Goal: Information Seeking & Learning: Check status

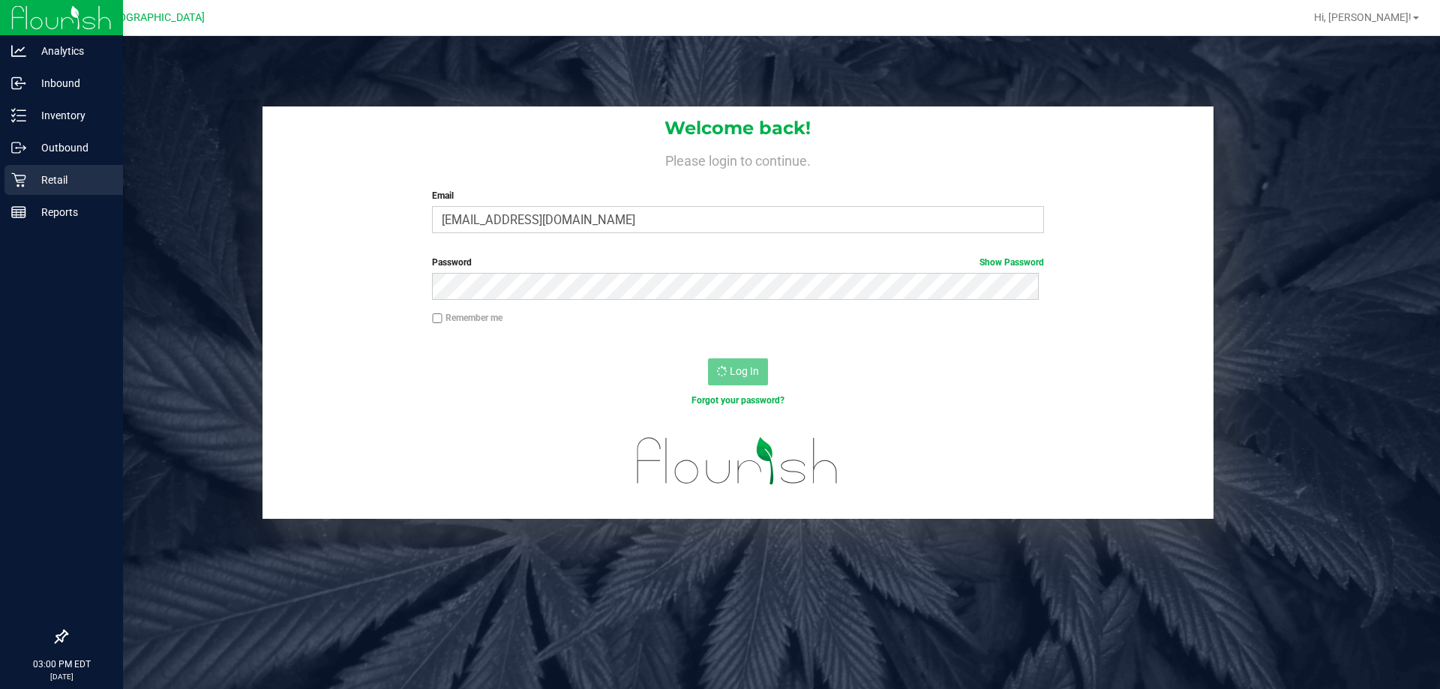
click at [21, 183] on icon at bounding box center [18, 180] width 15 height 15
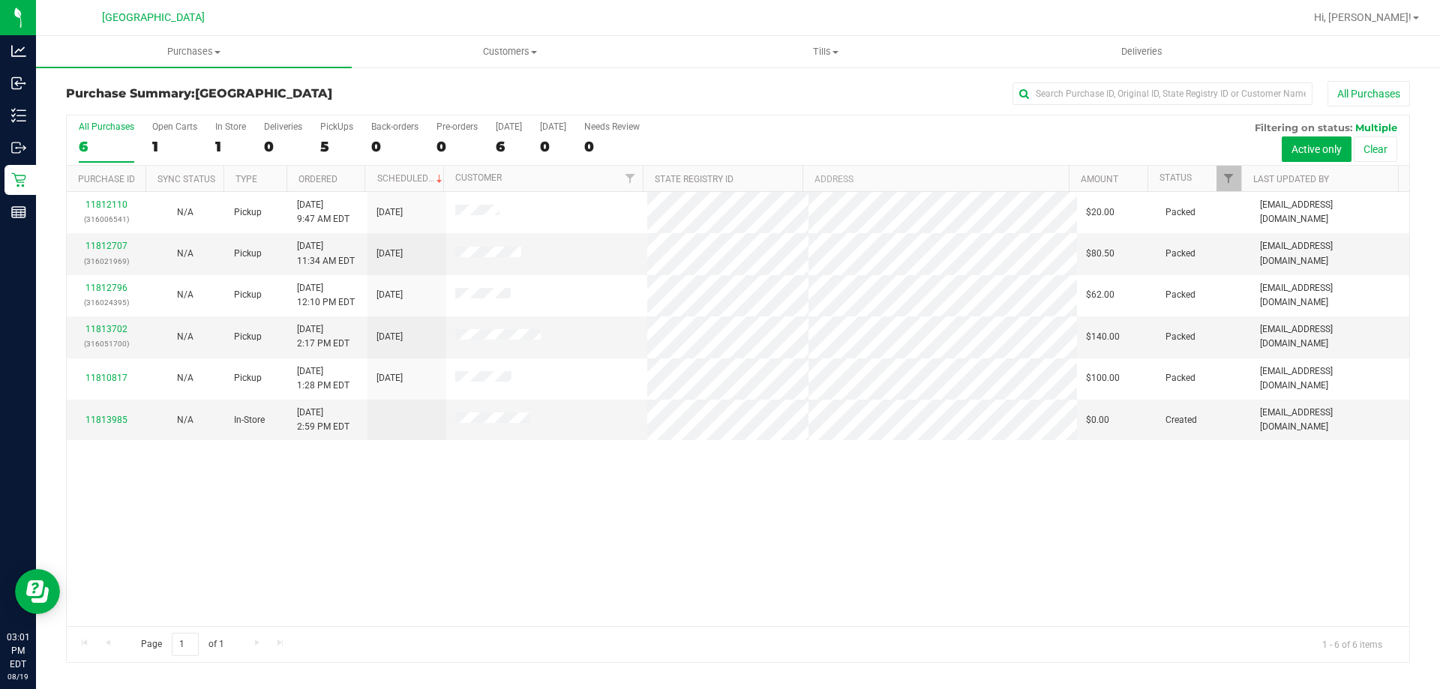
click at [716, 134] on div "All Purchases 6 Open Carts 1 In Store 1 Deliveries 0 PickUps 5 Back-orders 0 Pr…" at bounding box center [738, 141] width 1343 height 50
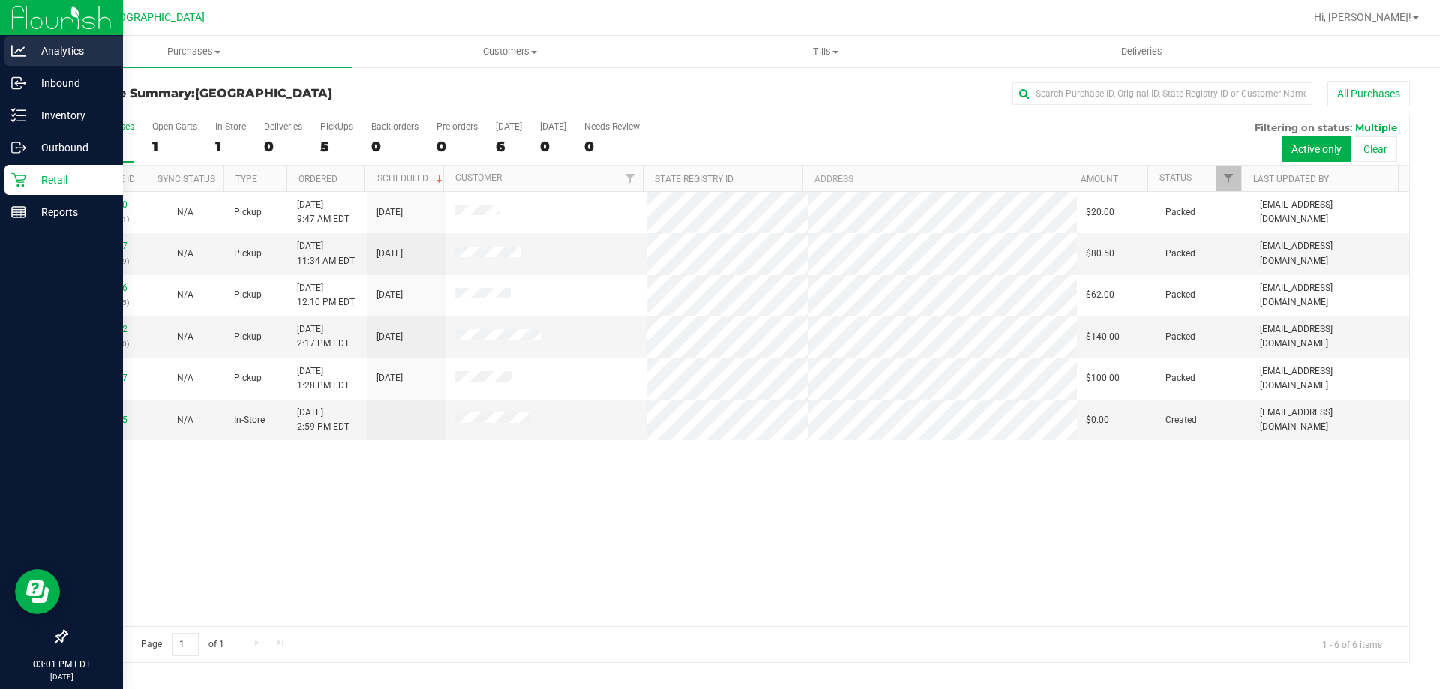
click at [48, 53] on p "Analytics" at bounding box center [71, 51] width 90 height 18
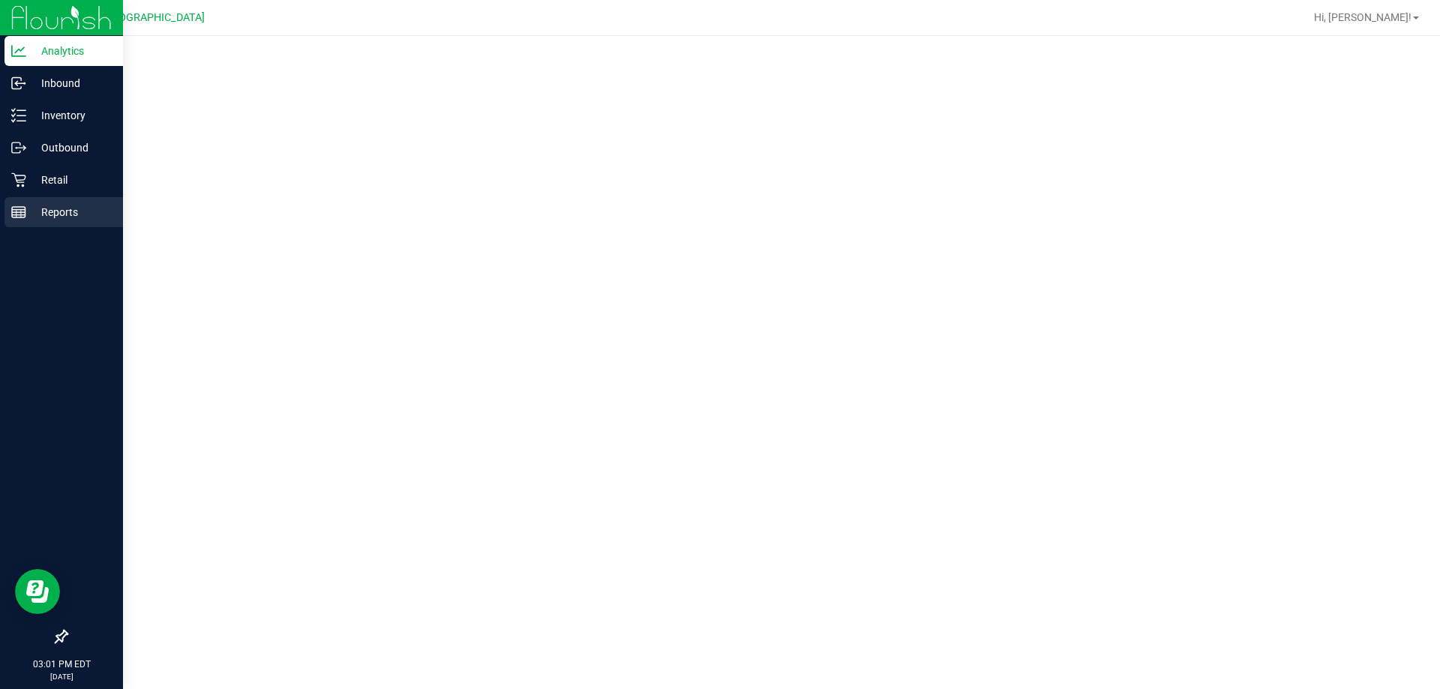
click at [23, 205] on icon at bounding box center [18, 212] width 15 height 15
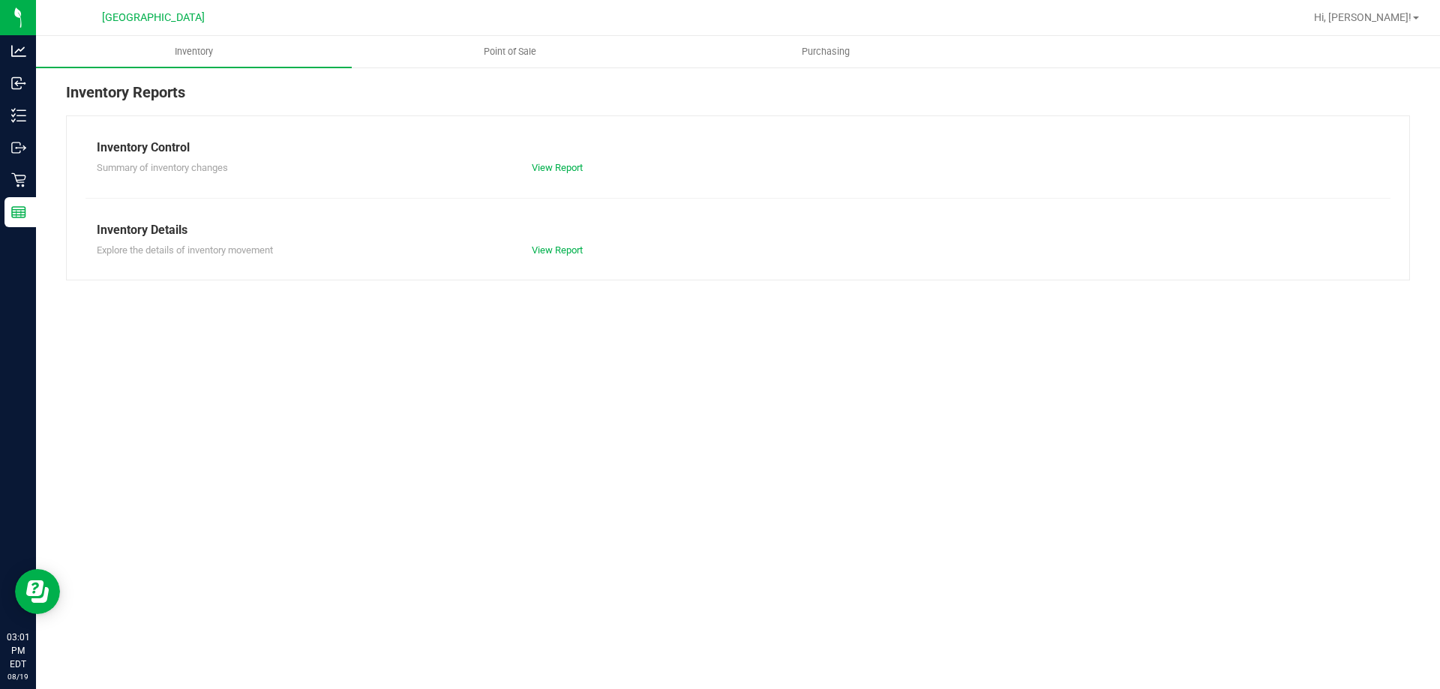
click at [446, 477] on div "Inventory Point of Sale Purchasing Inventory Reports Inventory Control Summary …" at bounding box center [738, 362] width 1404 height 653
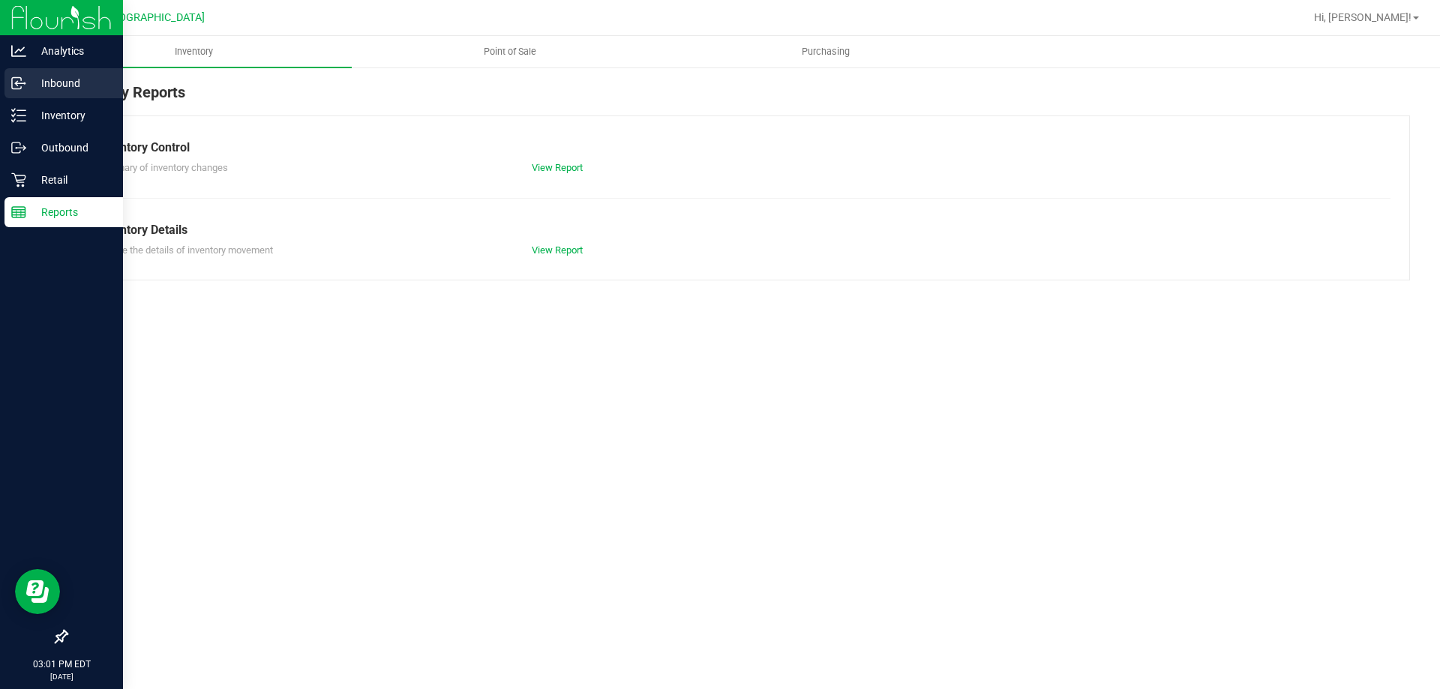
click at [30, 91] on p "Inbound" at bounding box center [71, 83] width 90 height 18
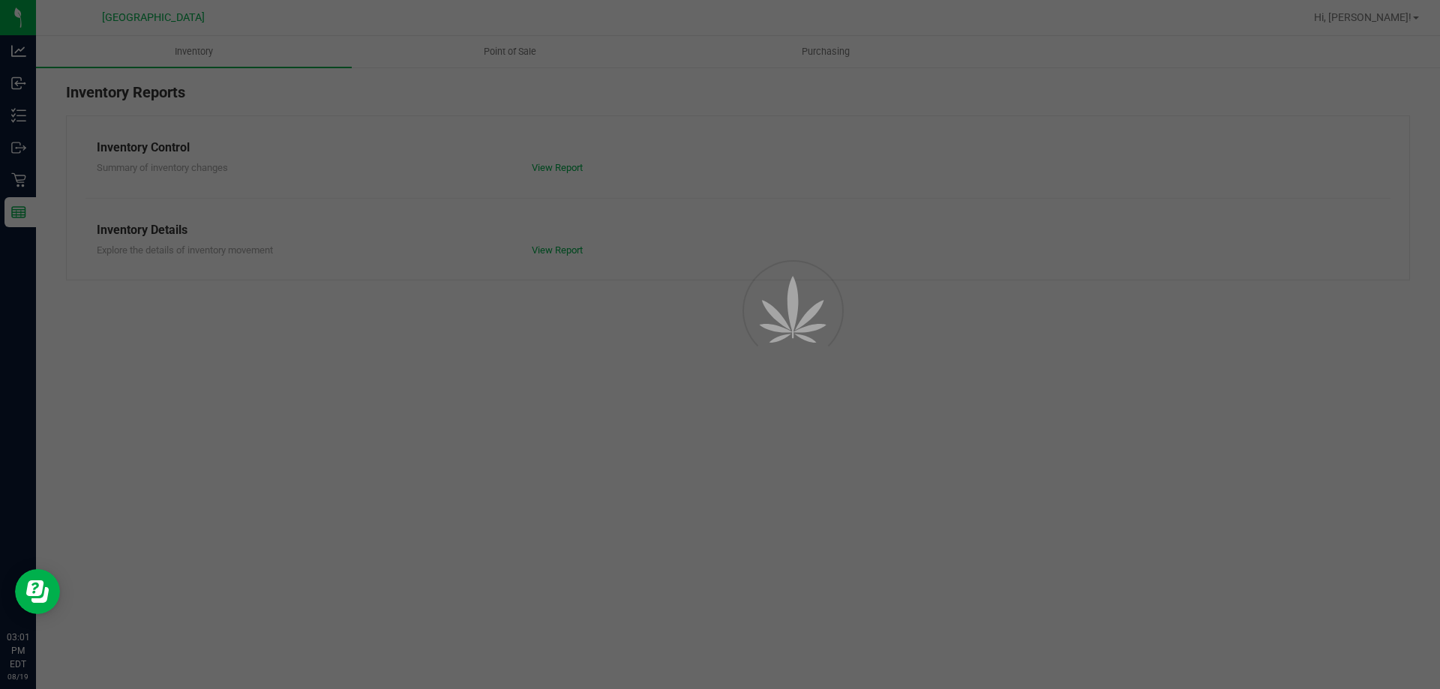
click at [330, 362] on div at bounding box center [720, 344] width 1440 height 689
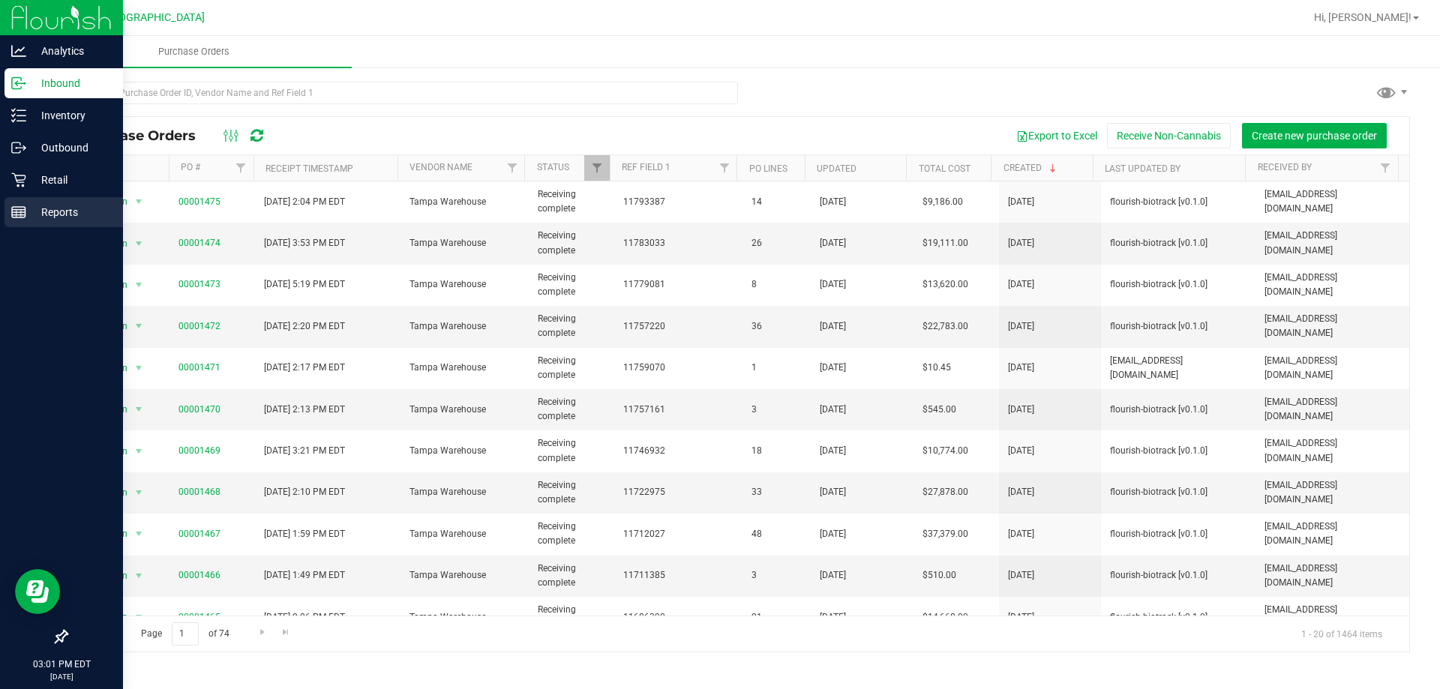
click at [33, 200] on div "Reports" at bounding box center [64, 212] width 119 height 30
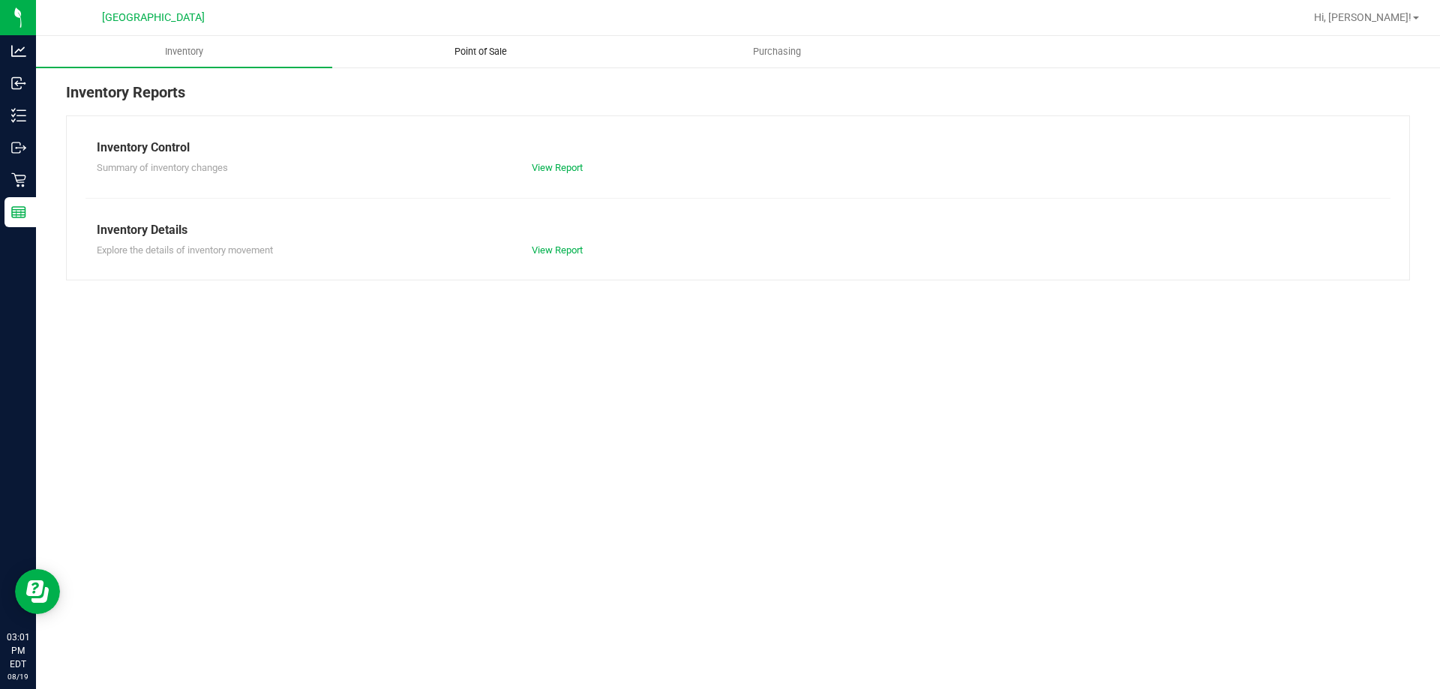
click at [422, 52] on uib-tab-heading "Point of Sale" at bounding box center [480, 52] width 295 height 30
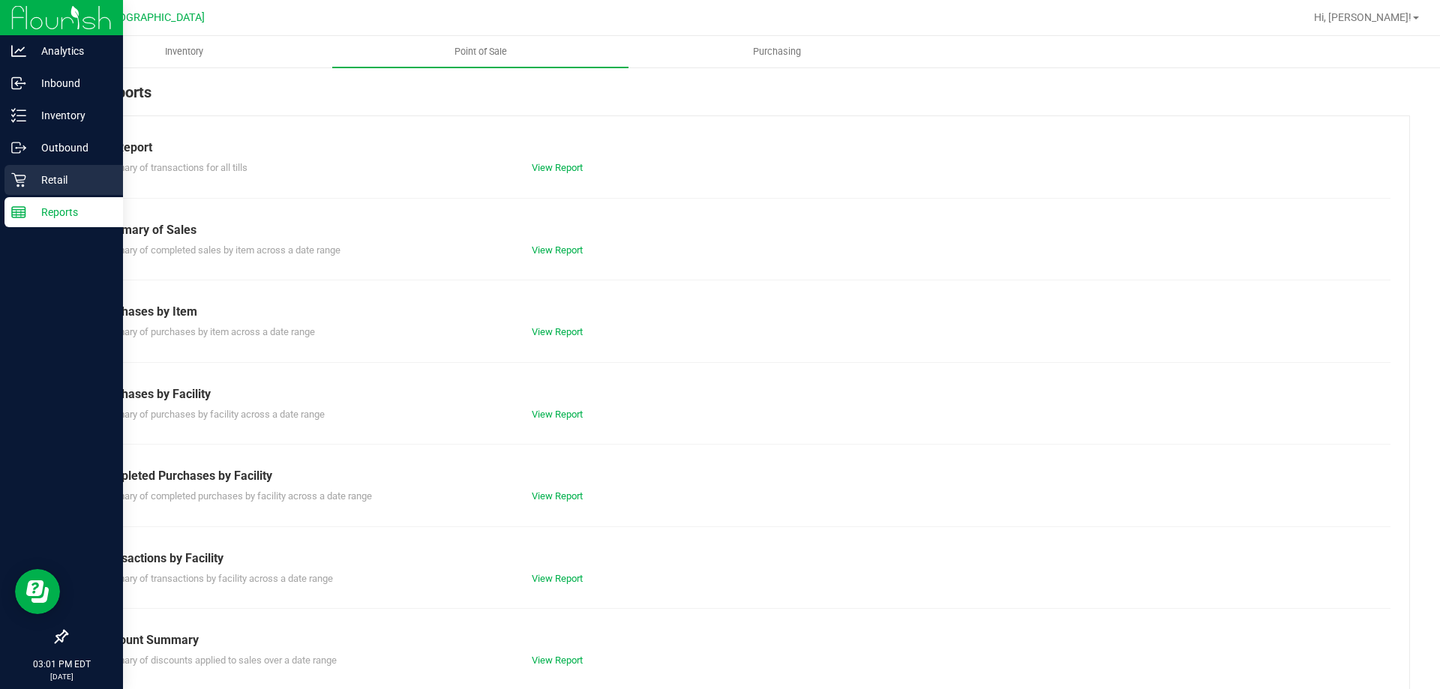
click at [32, 179] on p "Retail" at bounding box center [71, 180] width 90 height 18
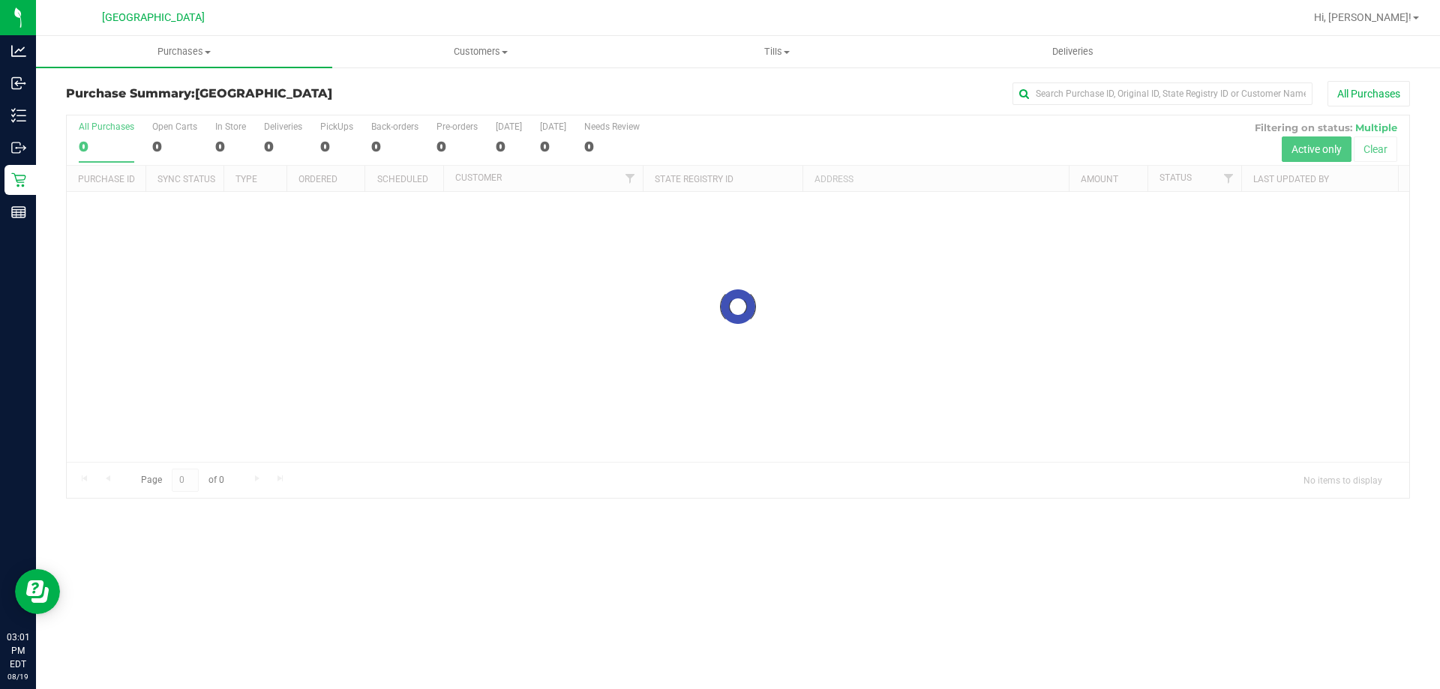
click at [814, 97] on div "All Purchases" at bounding box center [962, 94] width 896 height 26
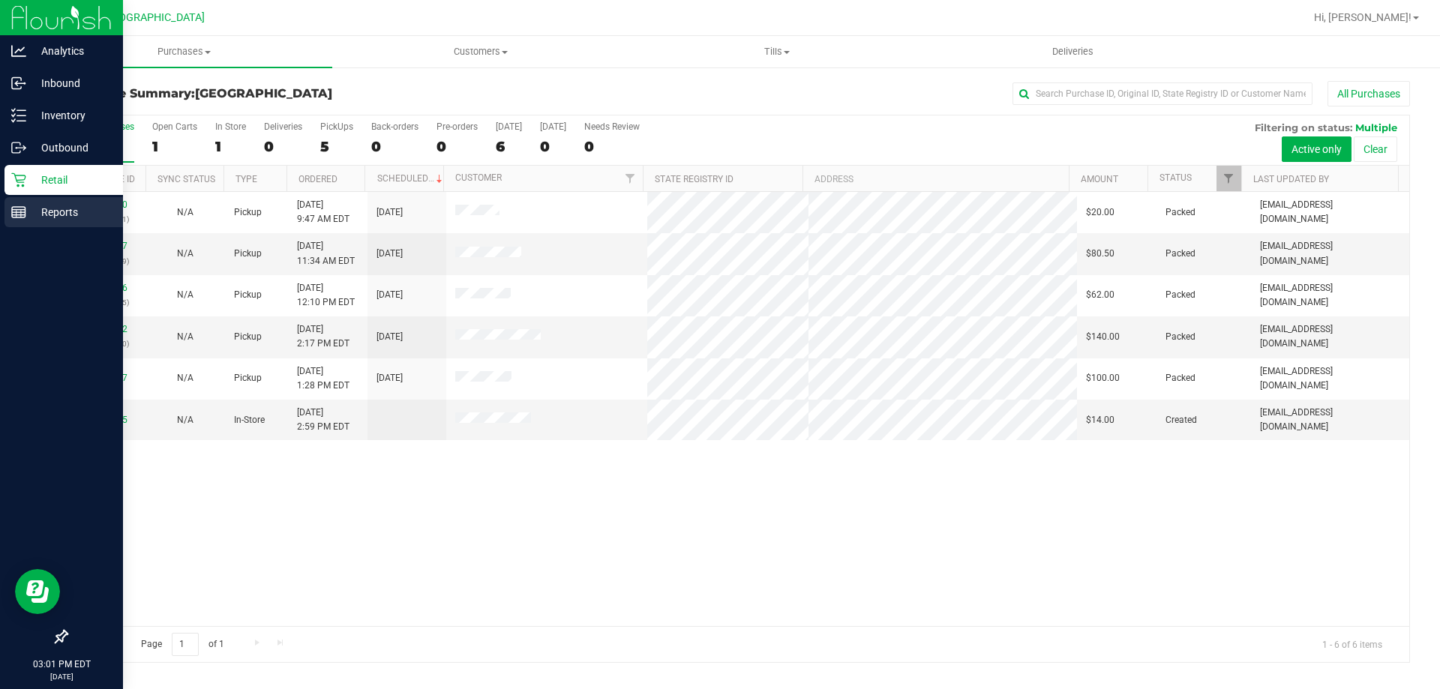
click at [18, 200] on div "Reports" at bounding box center [64, 212] width 119 height 30
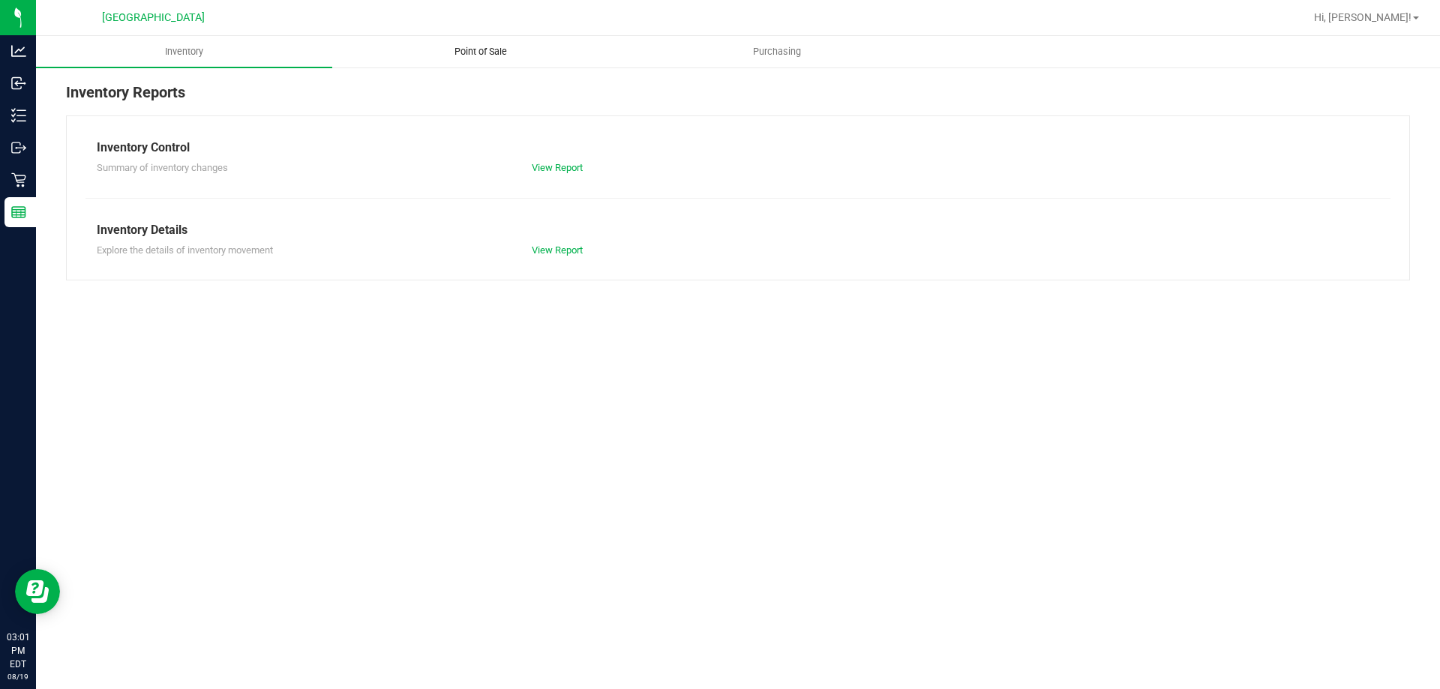
click at [529, 59] on uib-tab-heading "Point of Sale" at bounding box center [480, 52] width 295 height 30
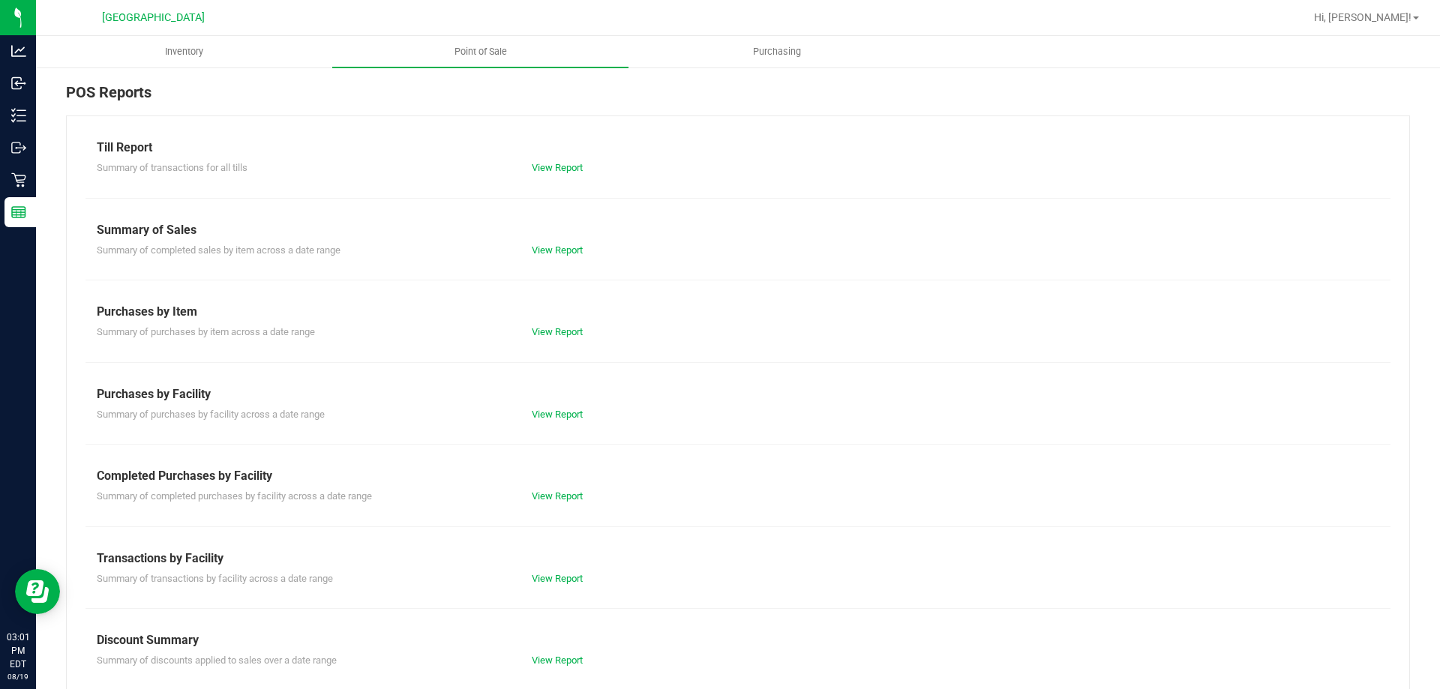
click at [590, 491] on div "View Report" at bounding box center [630, 496] width 218 height 15
click at [559, 494] on link "View Report" at bounding box center [557, 496] width 51 height 11
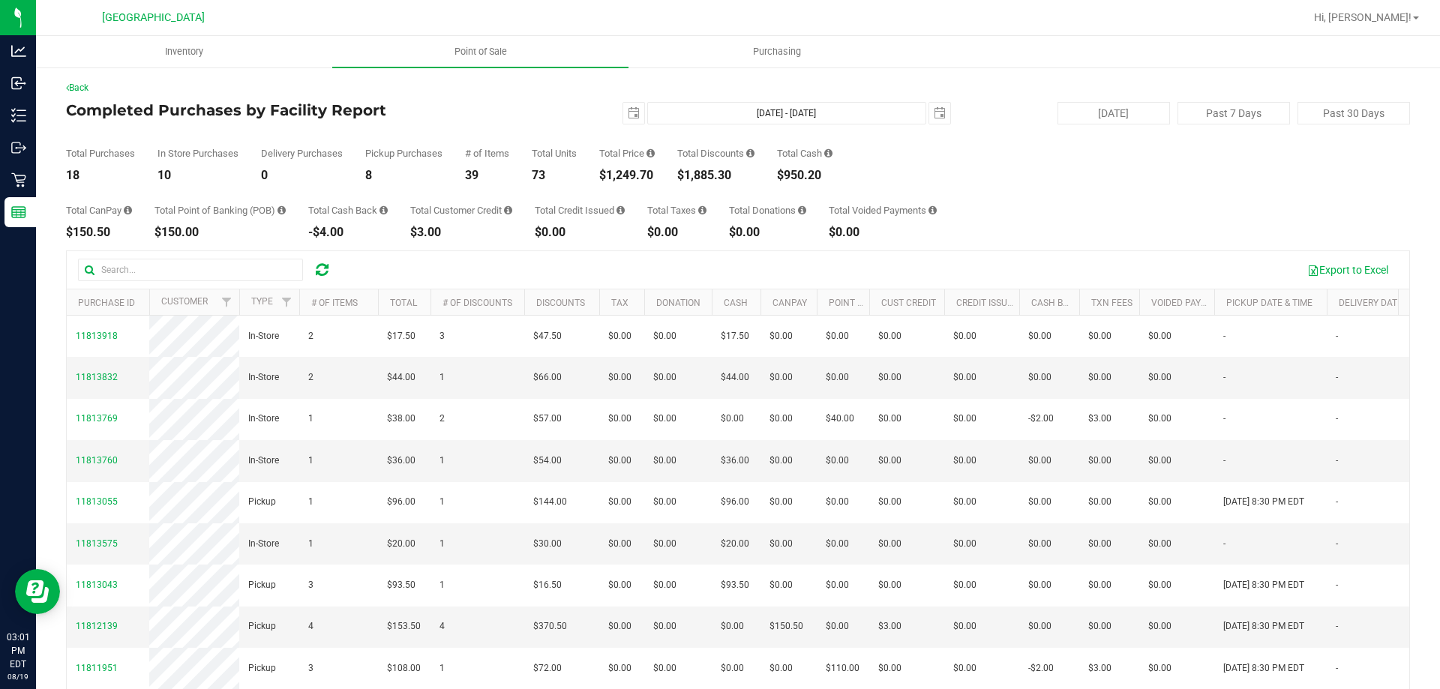
click at [902, 204] on div "Total CanPay $150.50 Total Point of Banking (POB) $150.00 Total Cash Back -$4.0…" at bounding box center [738, 210] width 1344 height 57
click at [1192, 200] on div "Total CanPay $150.50 Total Point of Banking (POB) $150.00 Total Cash Back -$4.0…" at bounding box center [738, 210] width 1344 height 57
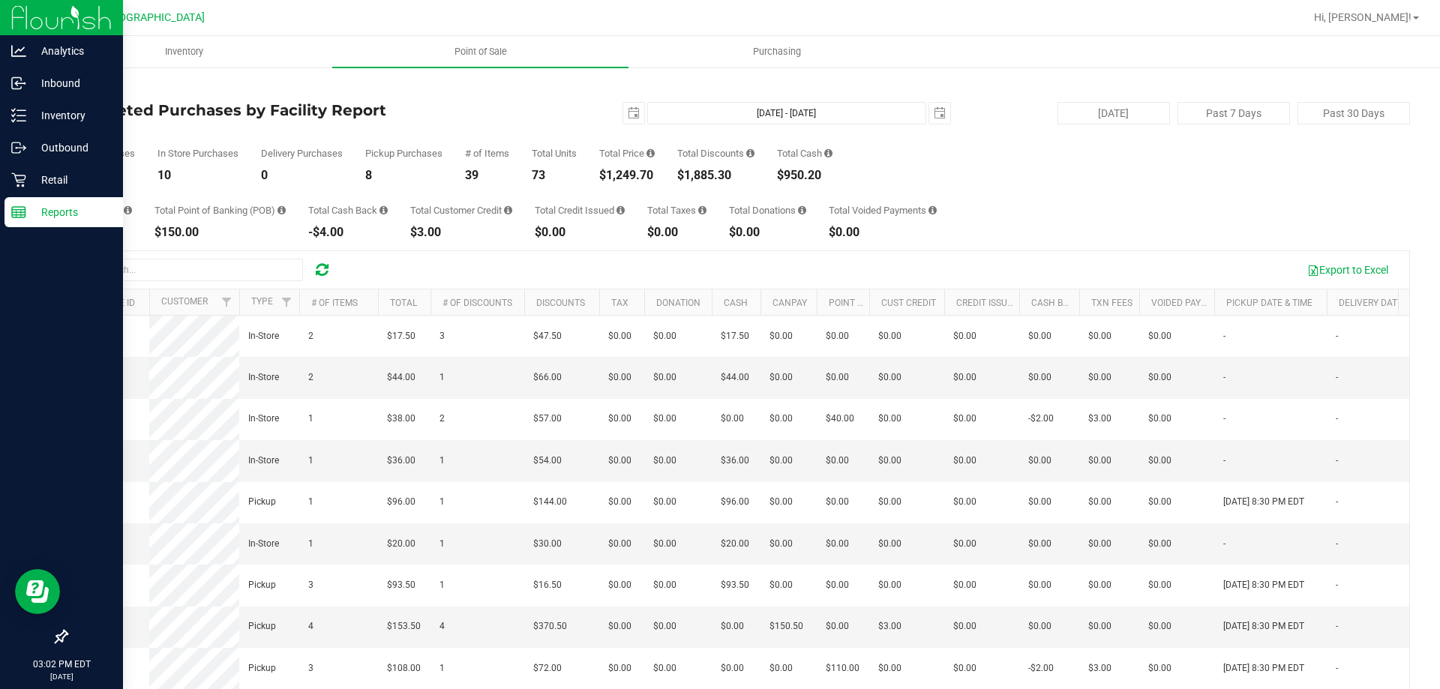
click at [0, 200] on link "Reports" at bounding box center [61, 213] width 123 height 32
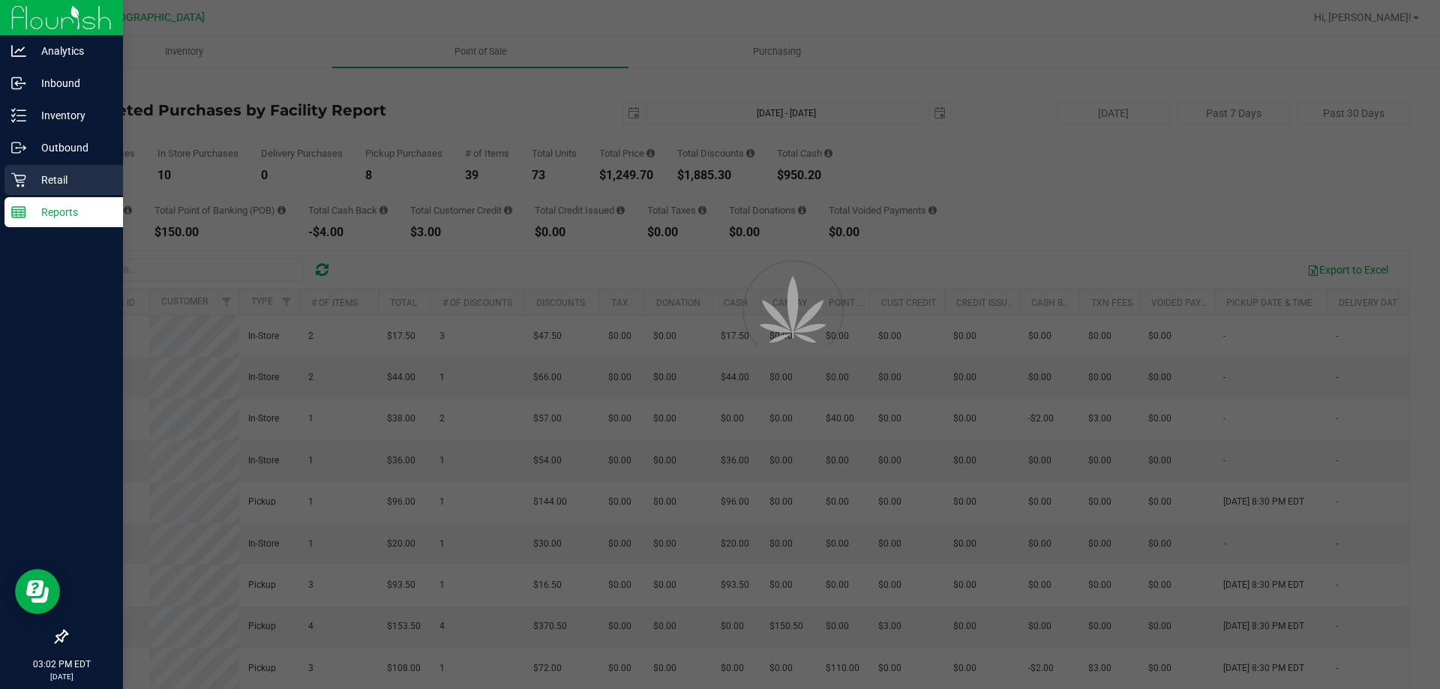
click at [8, 184] on div "Retail" at bounding box center [64, 180] width 119 height 30
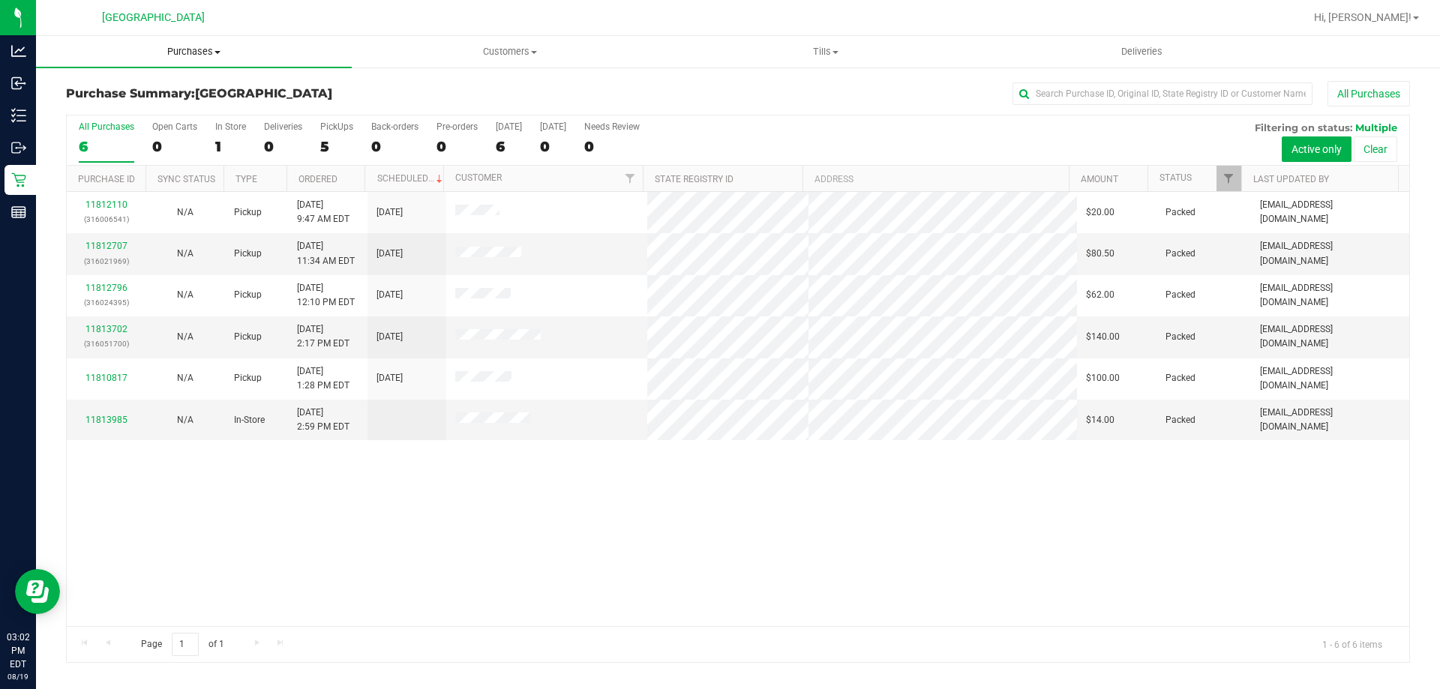
click at [323, 45] on span "Purchases" at bounding box center [194, 52] width 316 height 14
click at [322, 88] on li "Summary of purchases" at bounding box center [194, 91] width 316 height 18
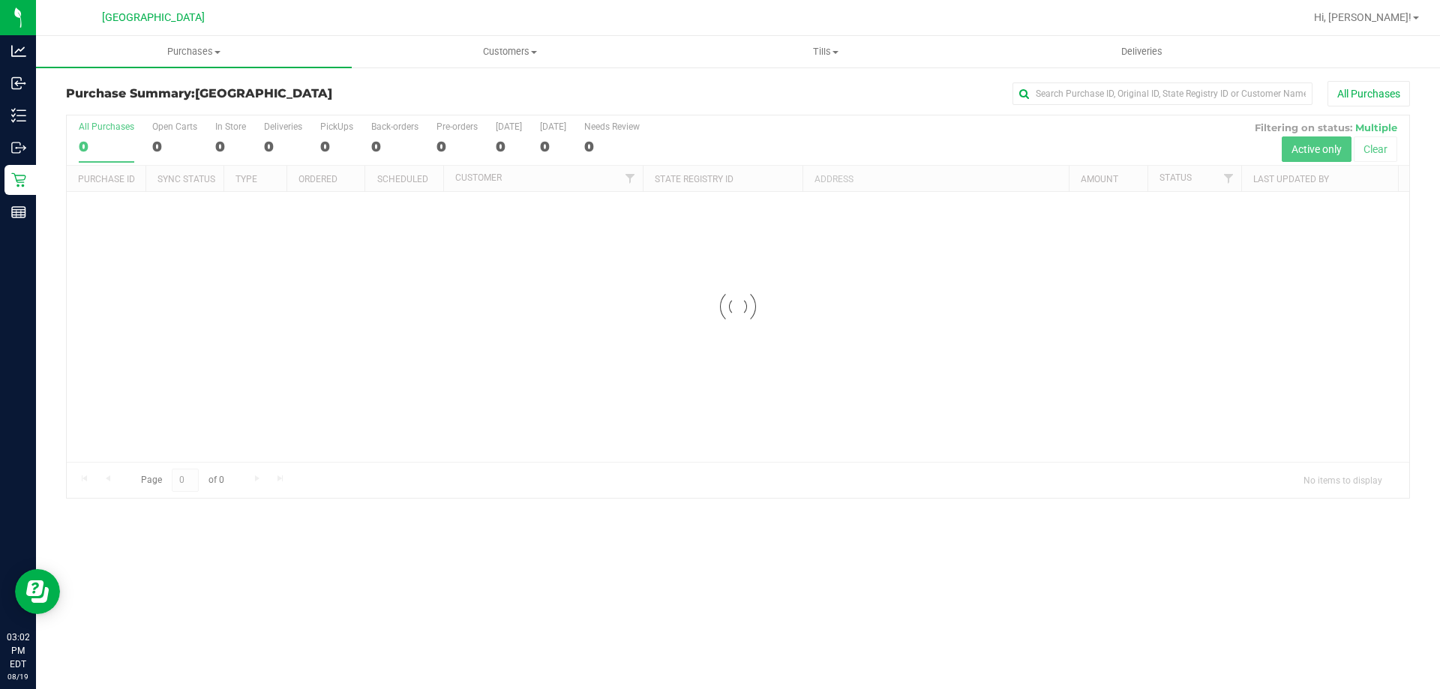
click at [512, 93] on h3 "Purchase Summary: [GEOGRAPHIC_DATA]" at bounding box center [290, 94] width 448 height 14
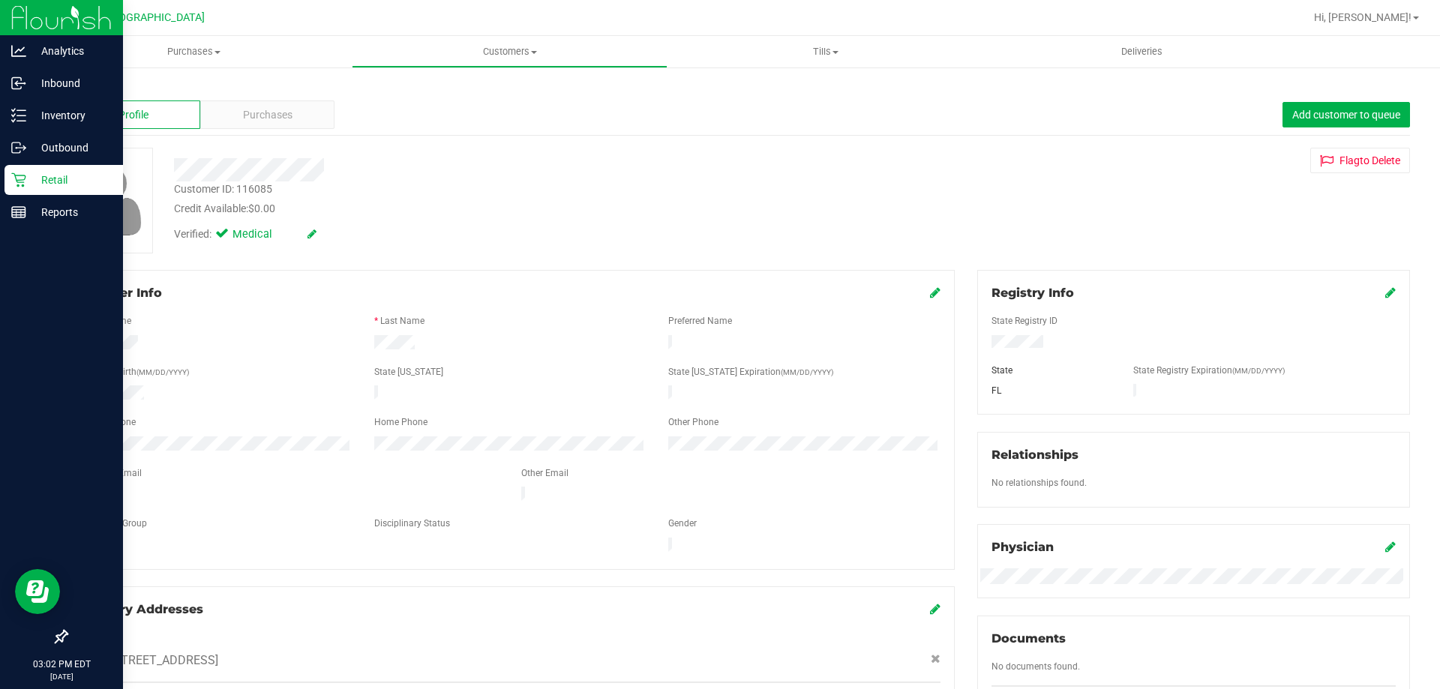
click at [33, 174] on p "Retail" at bounding box center [71, 180] width 90 height 18
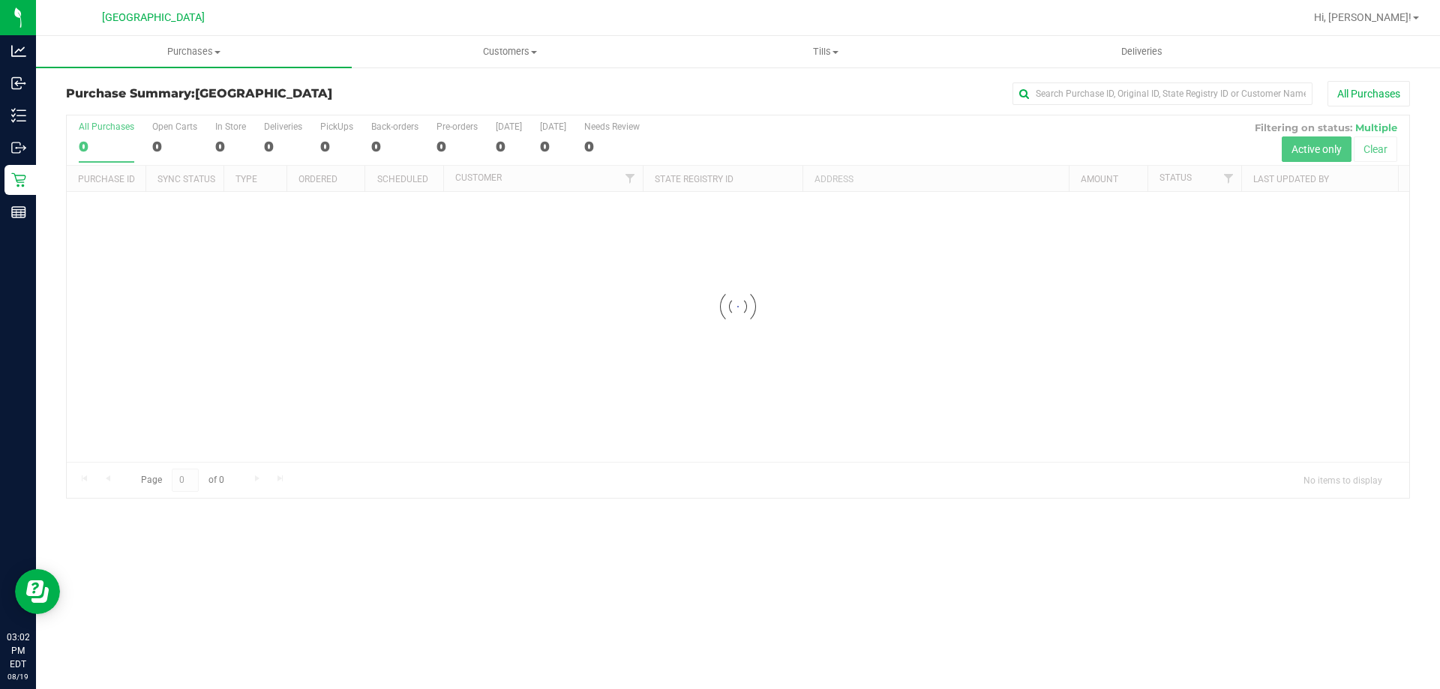
click at [734, 98] on div "All Purchases" at bounding box center [962, 94] width 896 height 26
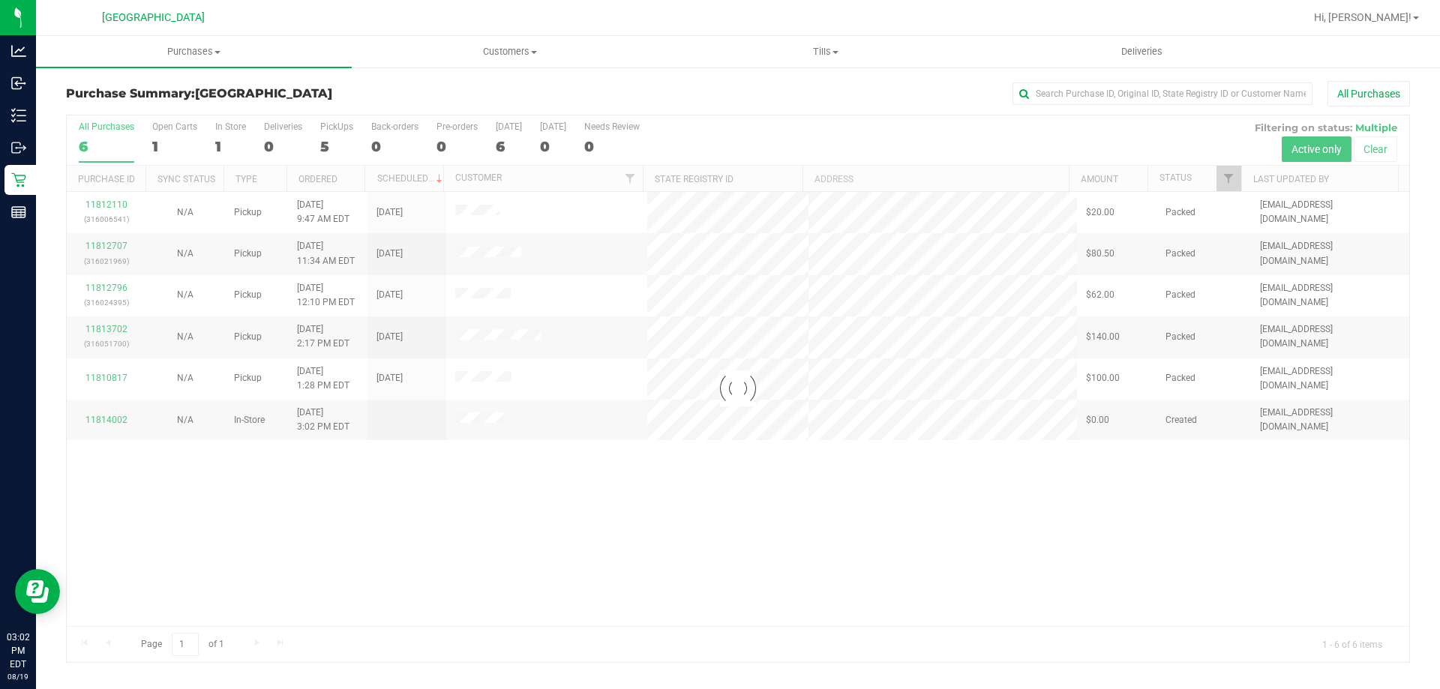
click at [1096, 573] on div at bounding box center [738, 389] width 1343 height 547
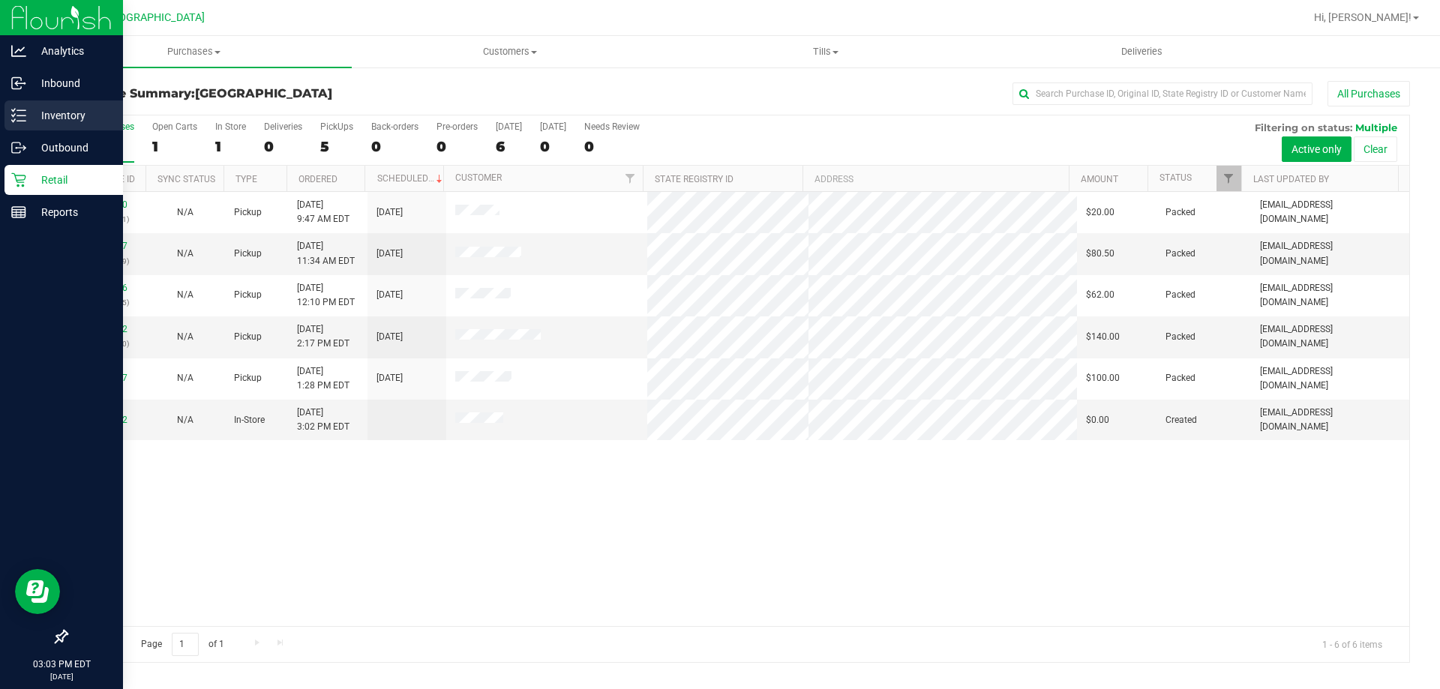
click at [34, 113] on p "Inventory" at bounding box center [71, 116] width 90 height 18
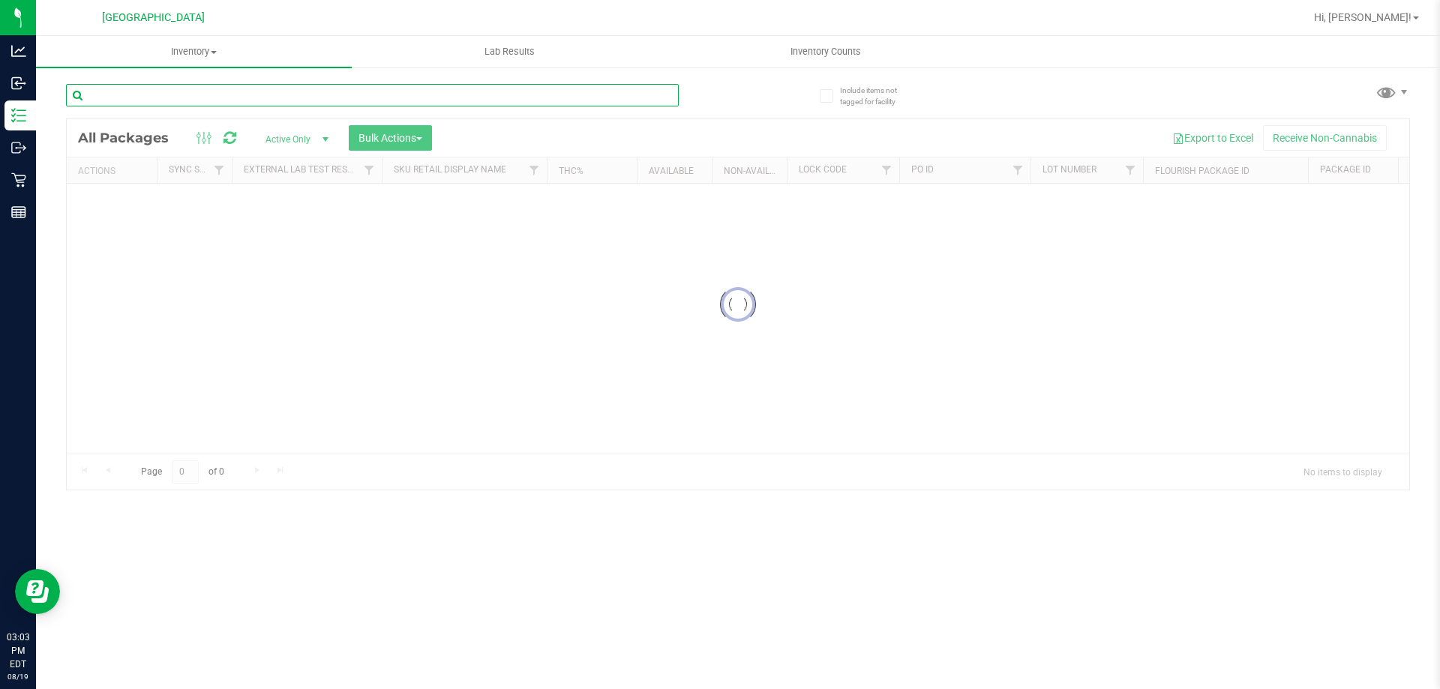
click at [299, 96] on input "text" at bounding box center [372, 95] width 613 height 23
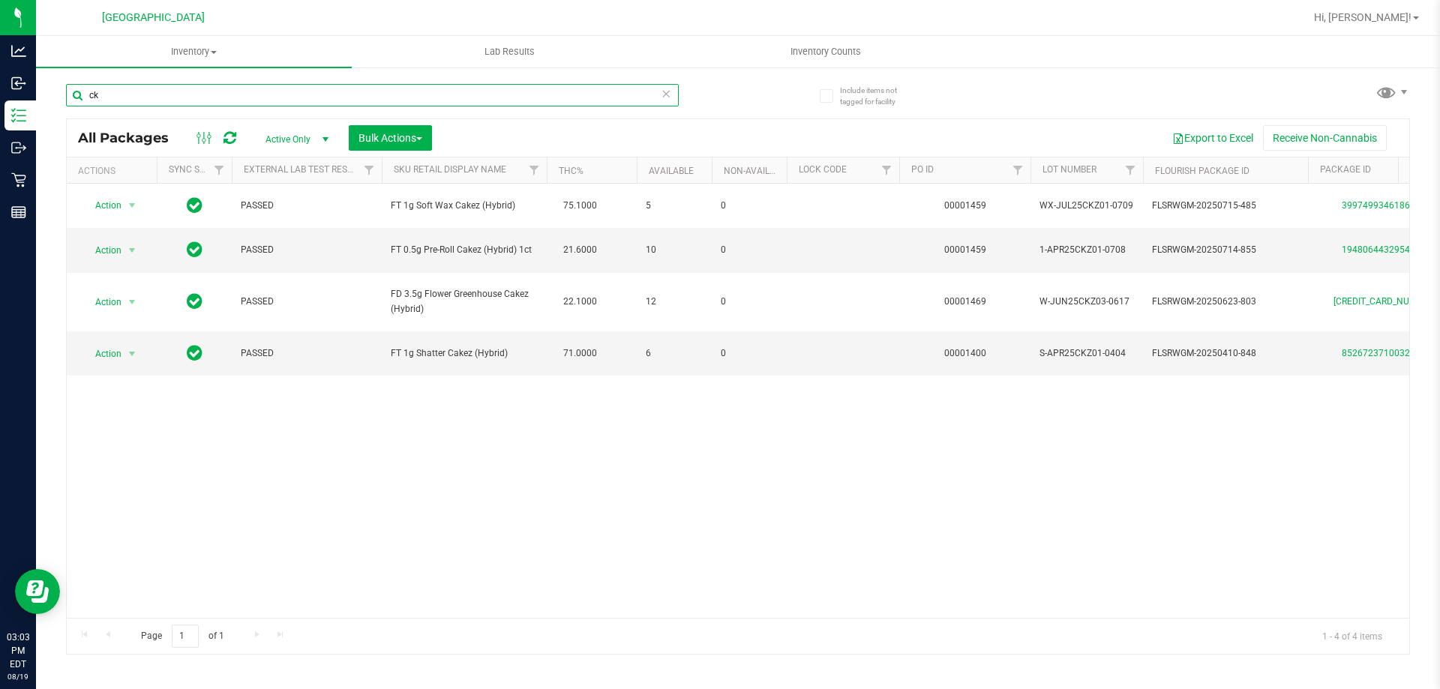
type input "c"
click at [1004, 510] on div "Action Action Adjust qty Create package Edit attributes Global inventory Locate…" at bounding box center [738, 401] width 1343 height 434
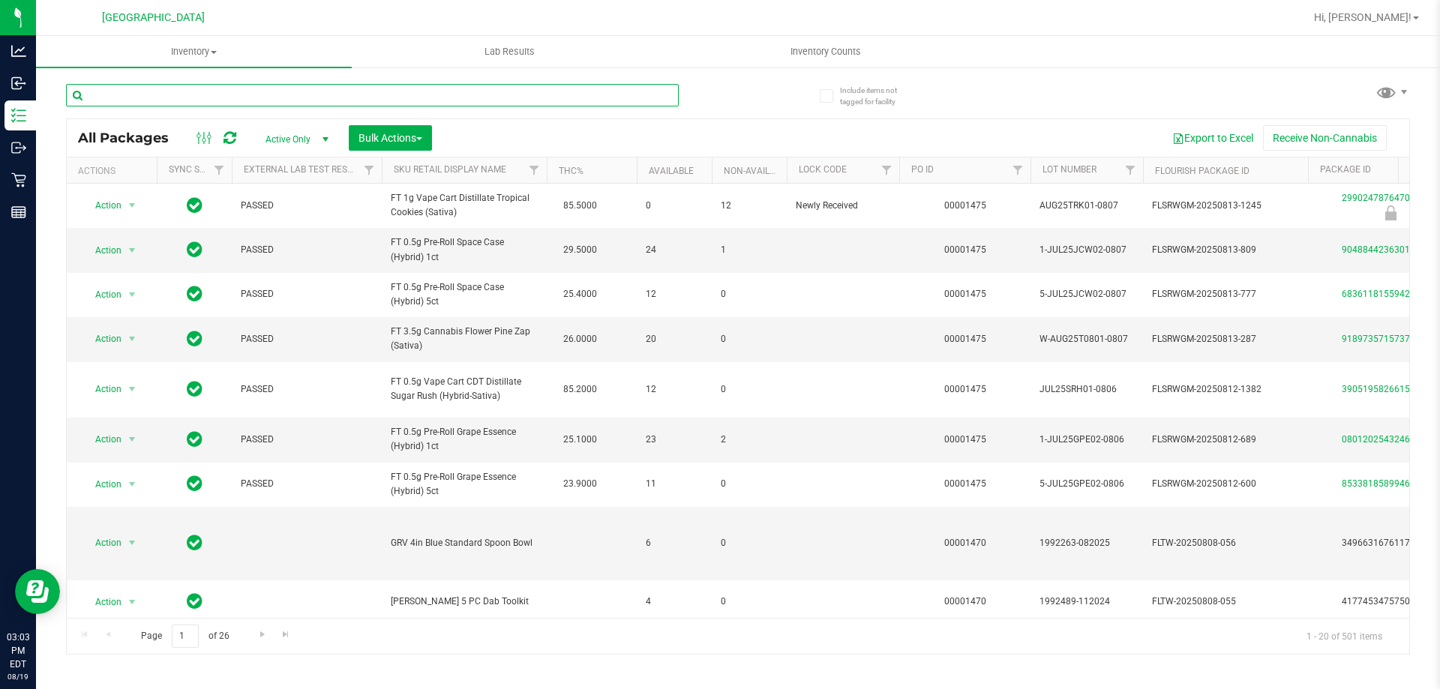
click at [338, 89] on input "text" at bounding box center [372, 95] width 613 height 23
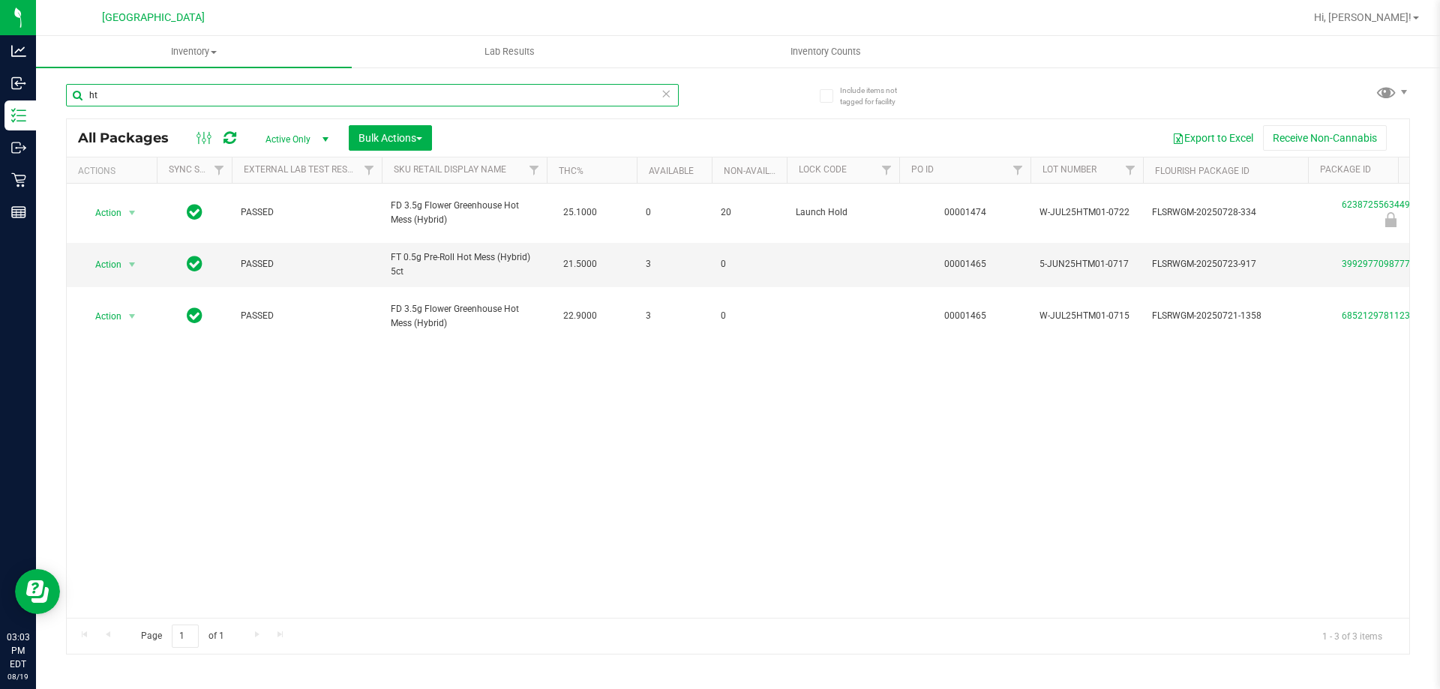
type input "h"
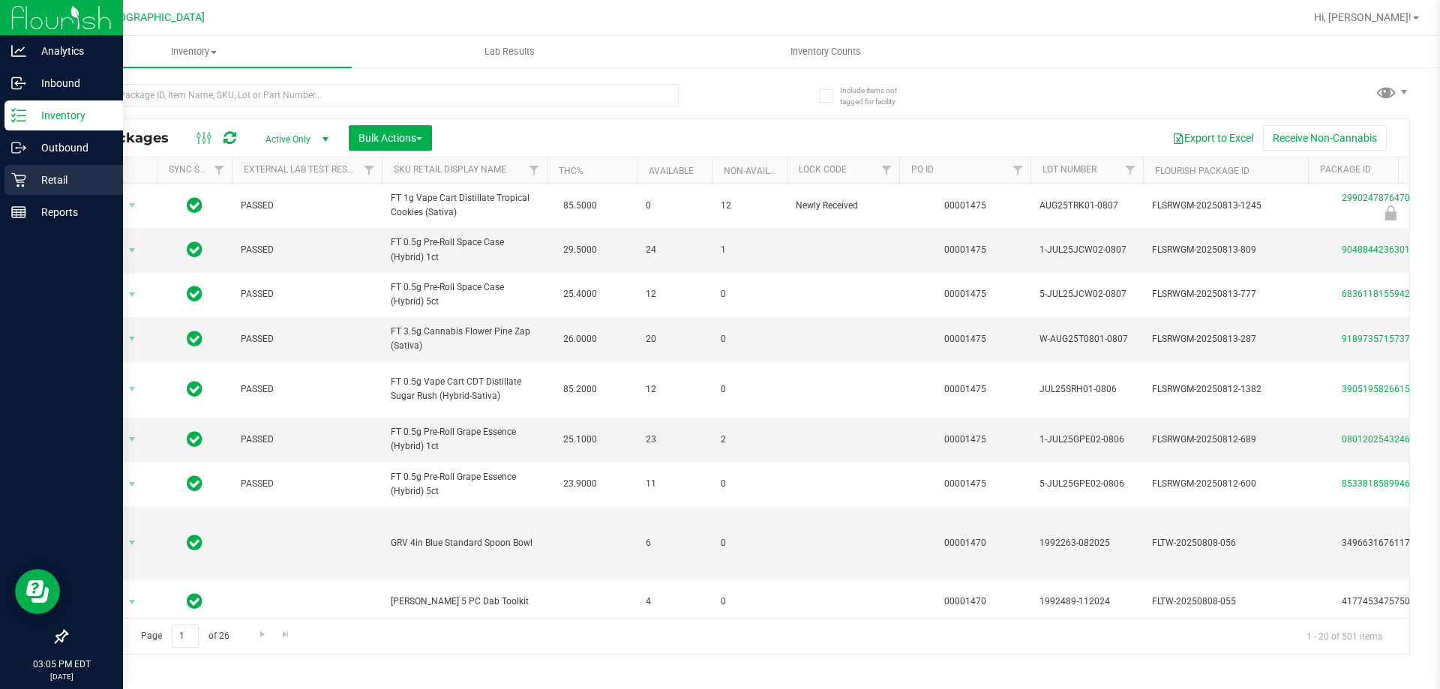
click at [0, 194] on link "Retail" at bounding box center [61, 181] width 123 height 32
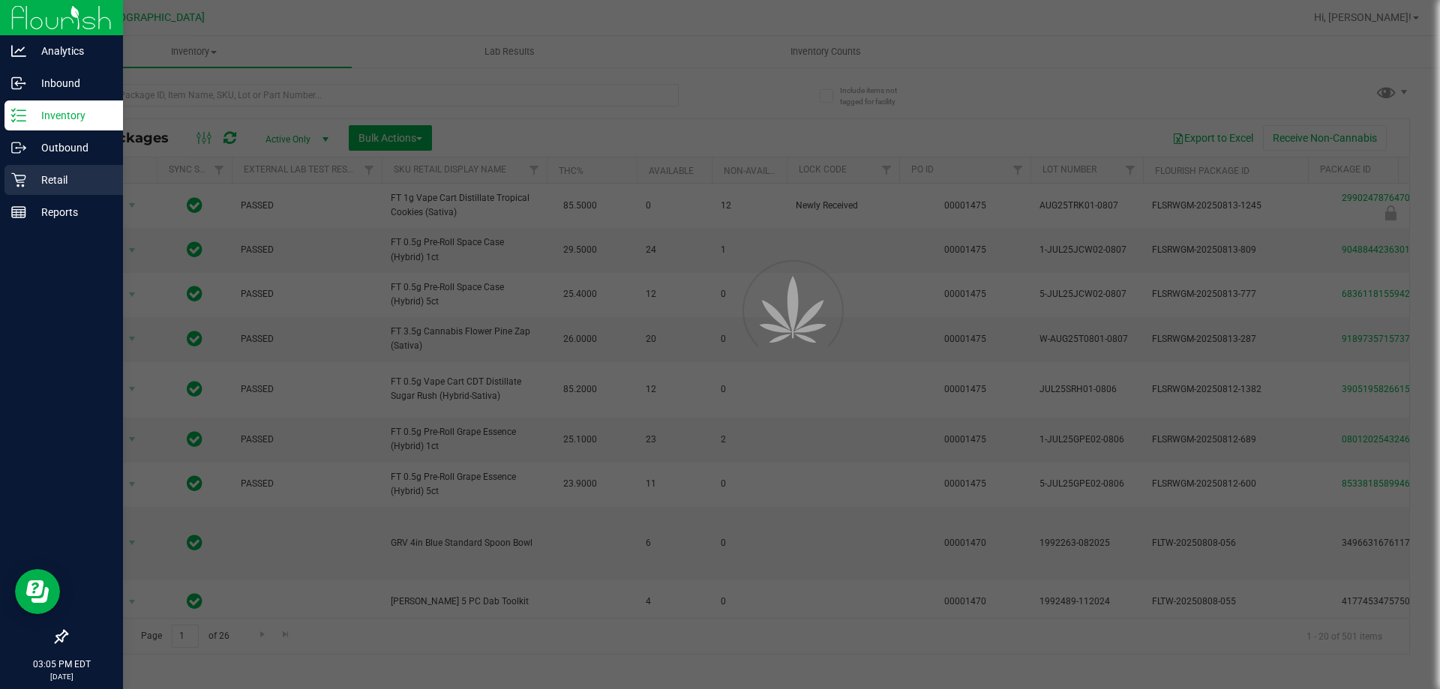
click at [16, 176] on icon at bounding box center [18, 180] width 14 height 14
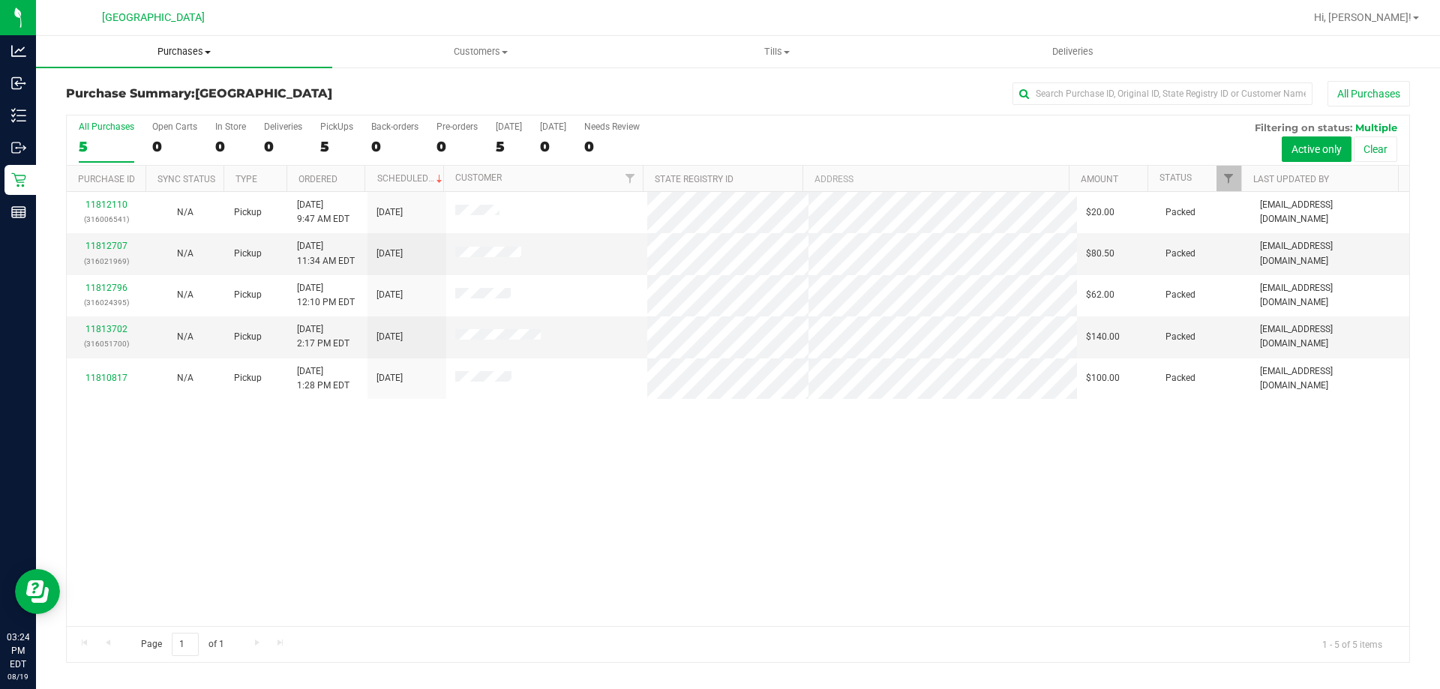
click at [171, 47] on span "Purchases" at bounding box center [184, 52] width 296 height 14
click at [173, 74] on ul "Summary of purchases Fulfillment All purchases" at bounding box center [184, 108] width 296 height 81
click at [188, 66] on uib-tab-heading "Purchases Summary of purchases Fulfillment All purchases" at bounding box center [184, 52] width 296 height 32
click at [180, 85] on span "Summary of purchases" at bounding box center [113, 90] width 154 height 13
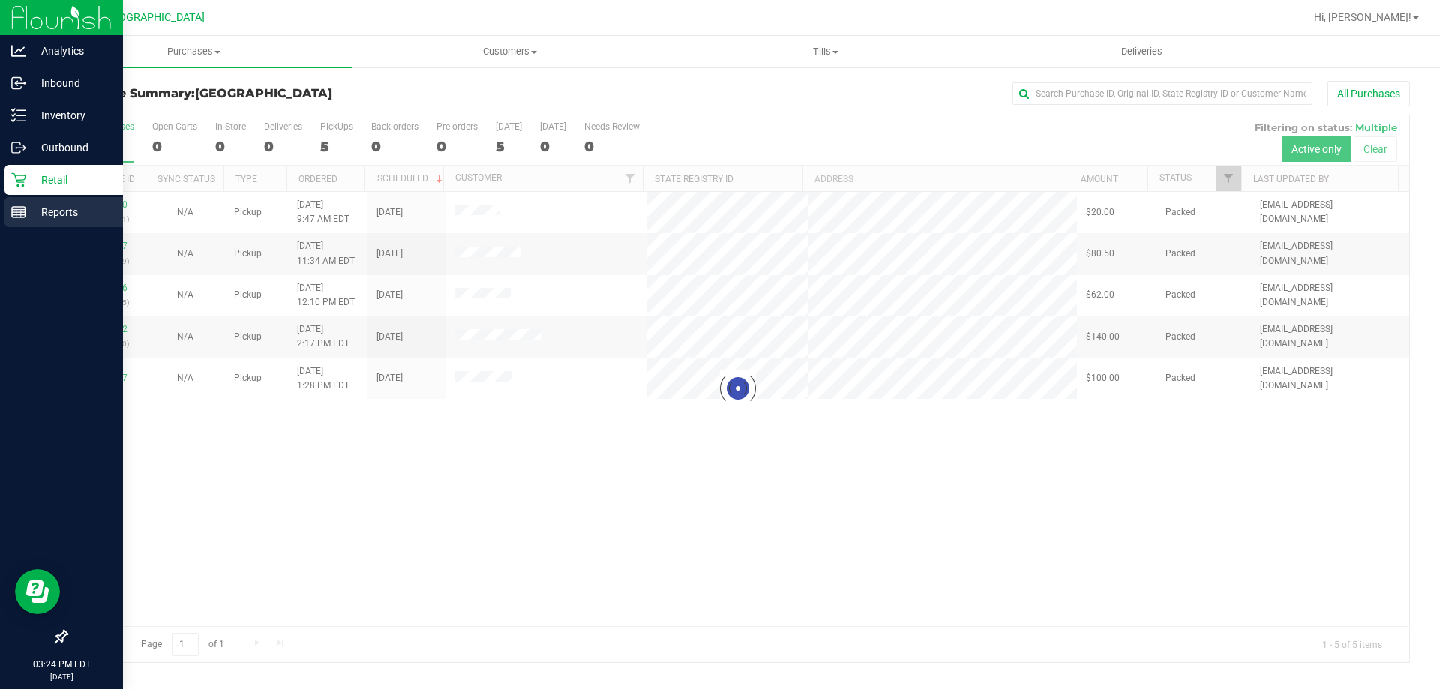
click at [28, 206] on p "Reports" at bounding box center [71, 212] width 90 height 18
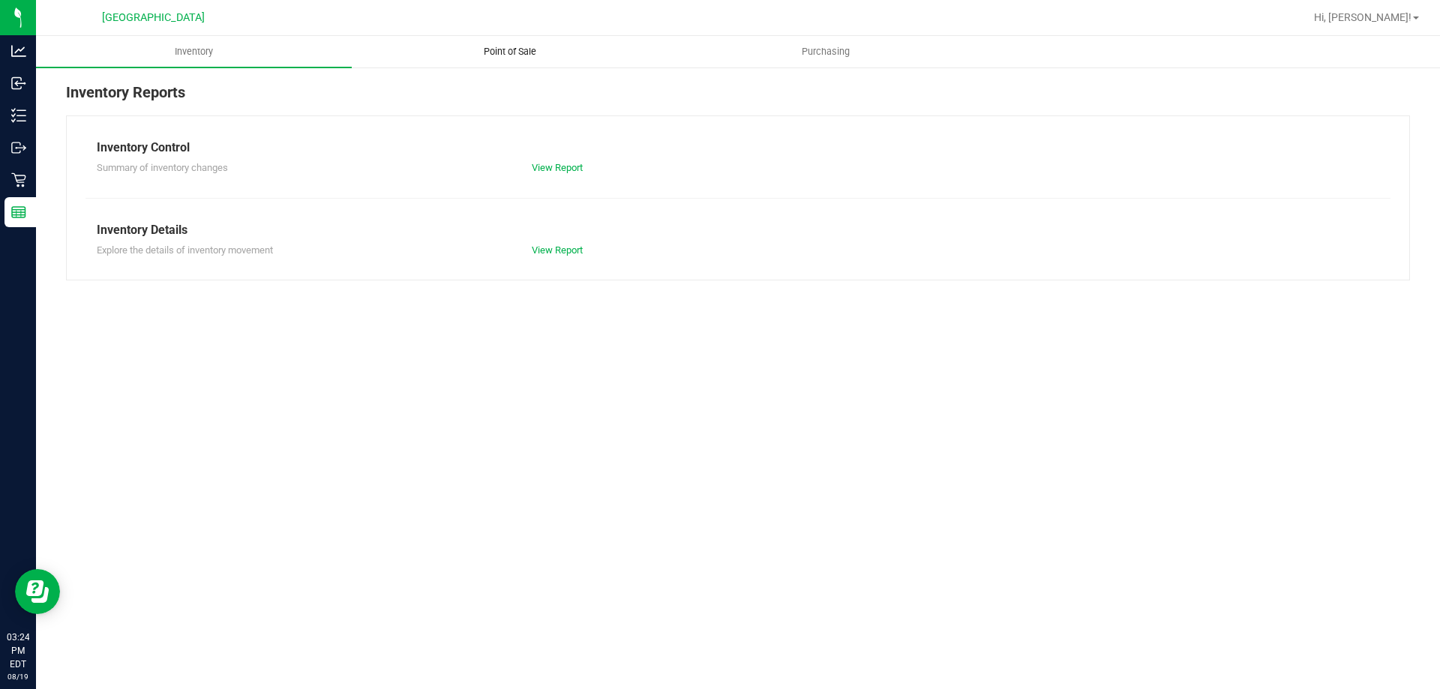
click at [506, 62] on uib-tab-heading "Point of Sale" at bounding box center [510, 52] width 314 height 30
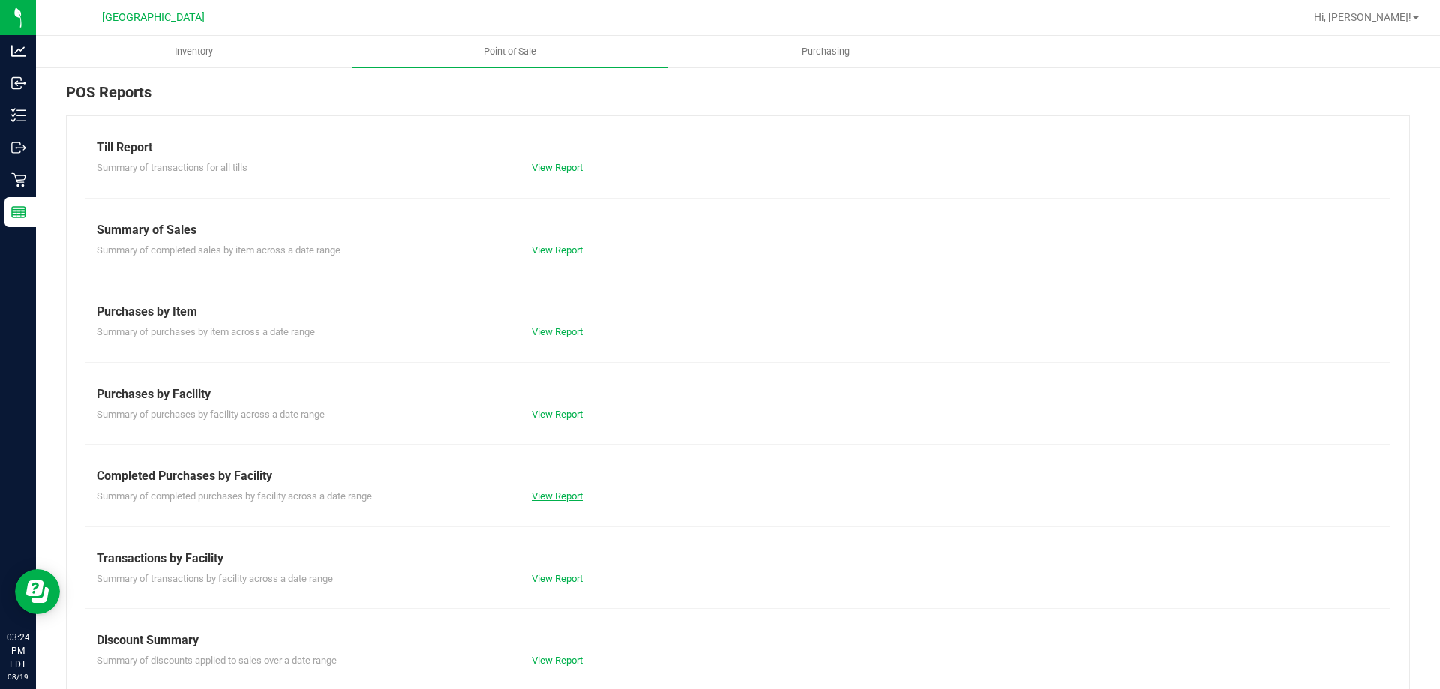
click at [568, 494] on link "View Report" at bounding box center [557, 496] width 51 height 11
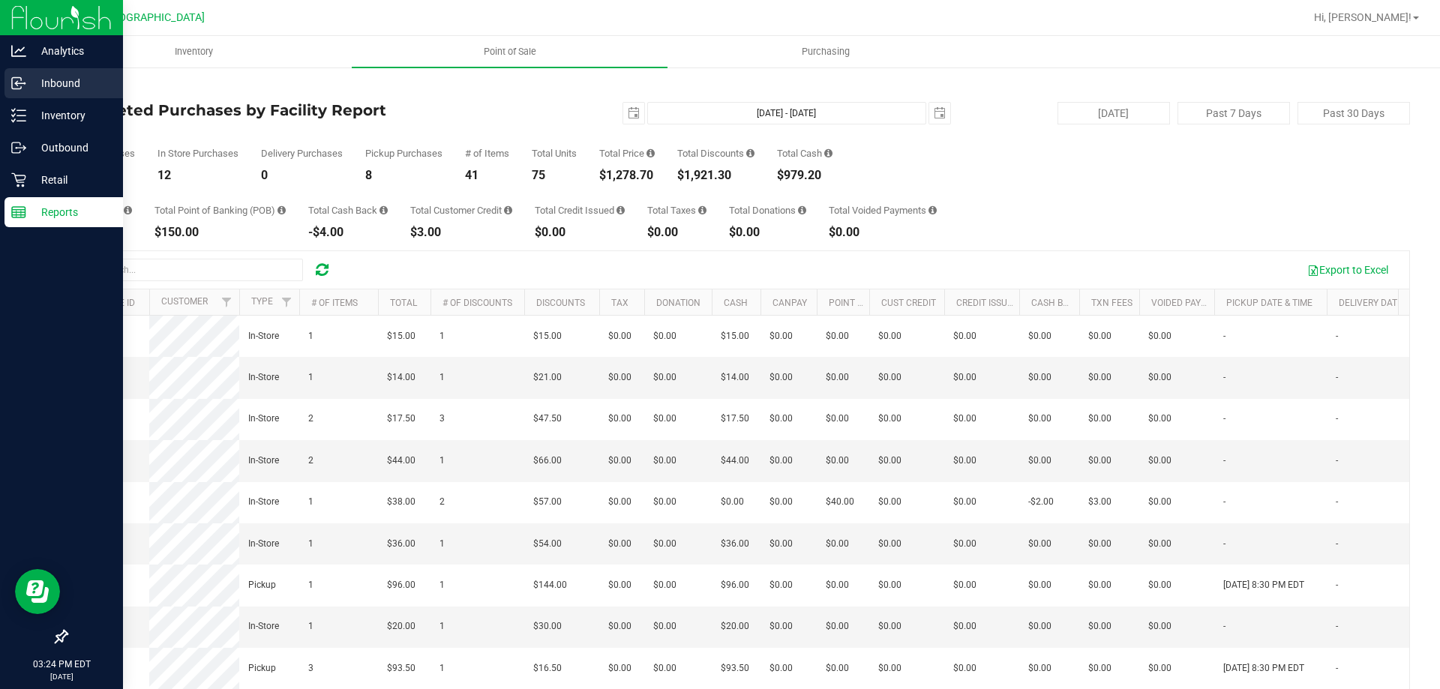
click at [28, 95] on div "Inbound" at bounding box center [64, 83] width 119 height 30
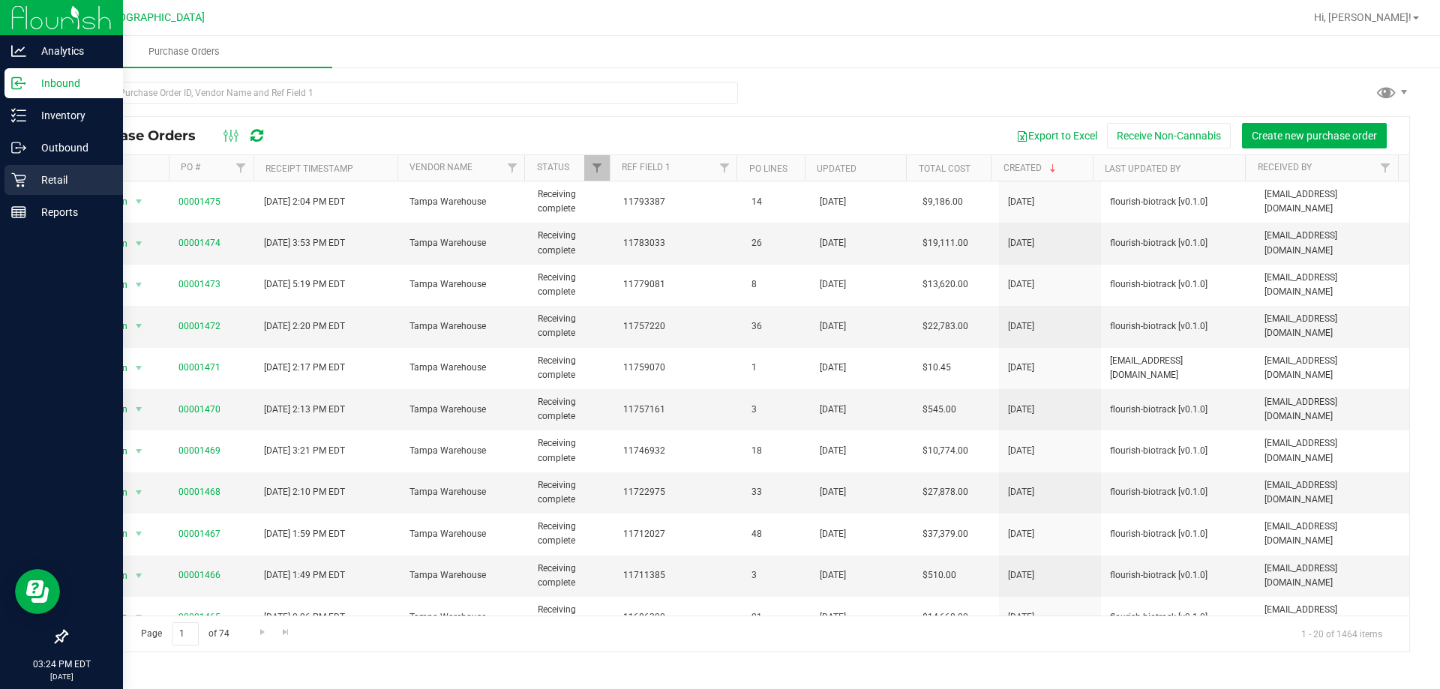
click at [65, 173] on p "Retail" at bounding box center [71, 180] width 90 height 18
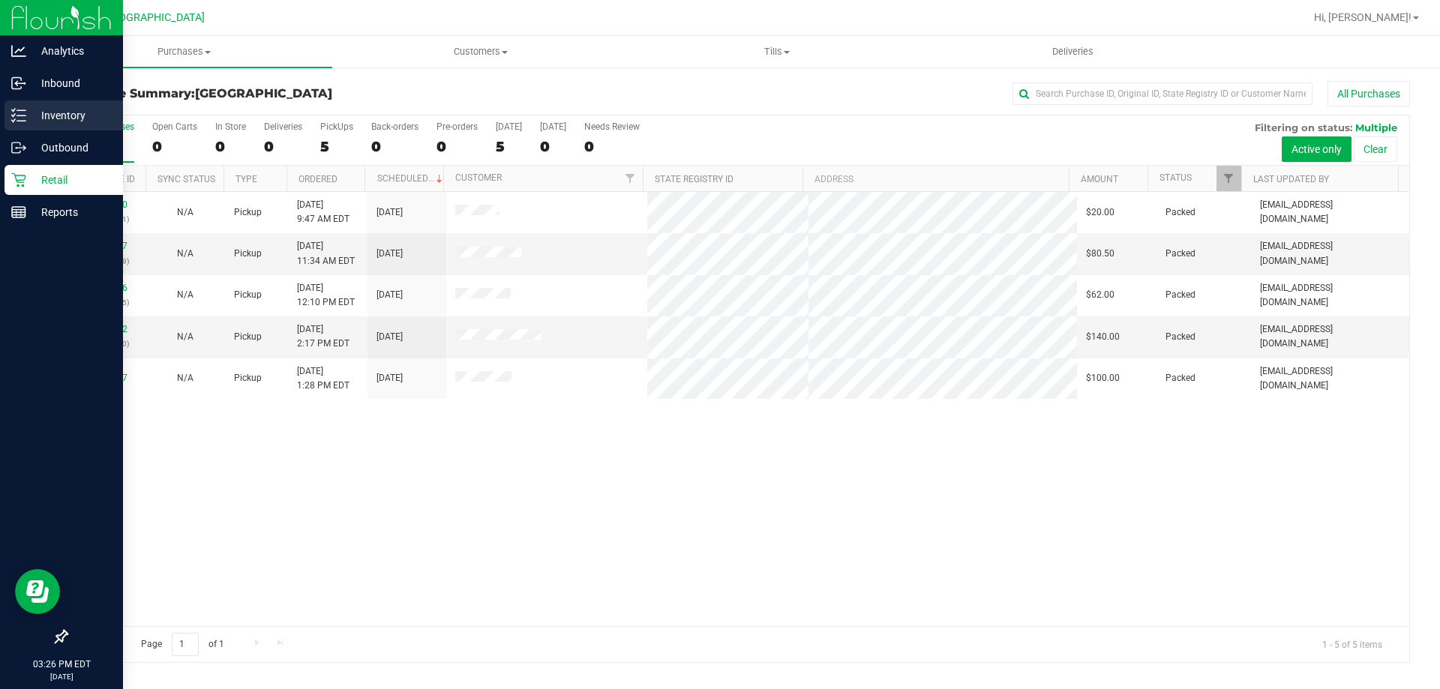
click at [98, 125] on div "Inventory" at bounding box center [64, 116] width 119 height 30
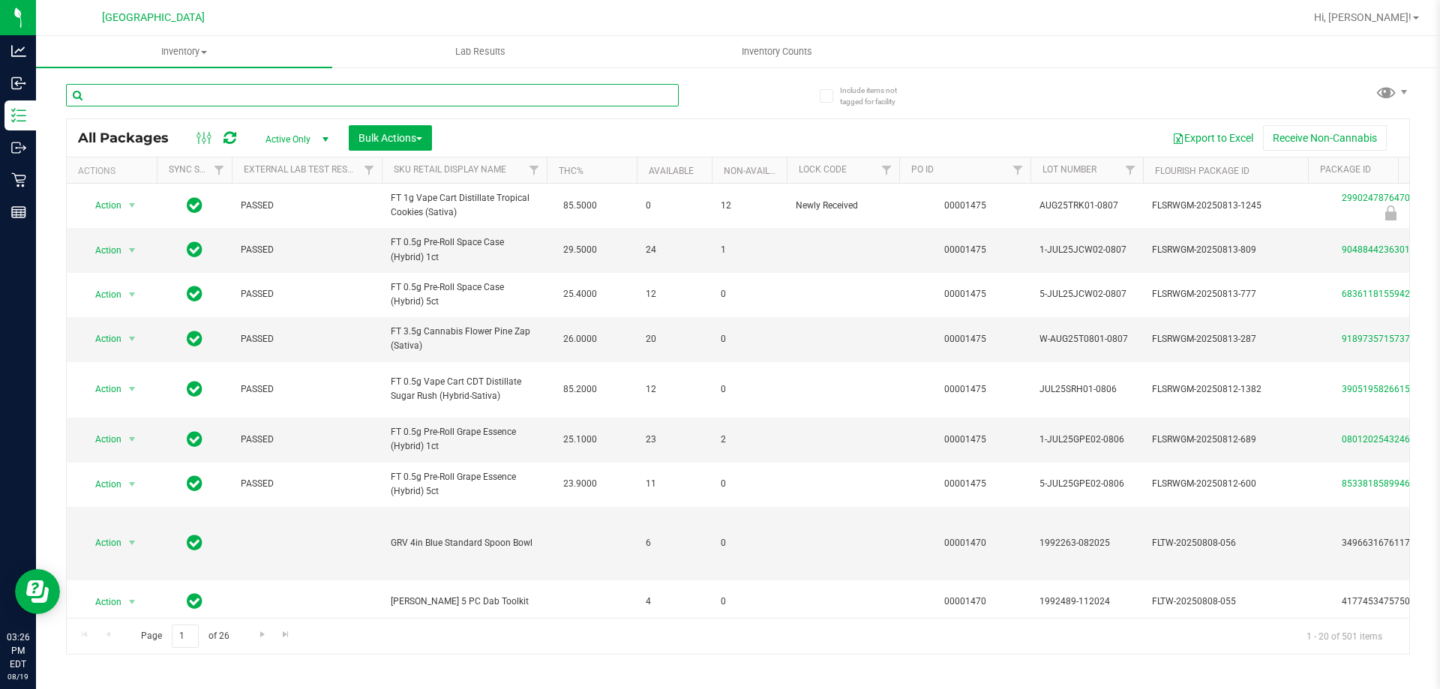
click at [302, 94] on input "text" at bounding box center [372, 95] width 613 height 23
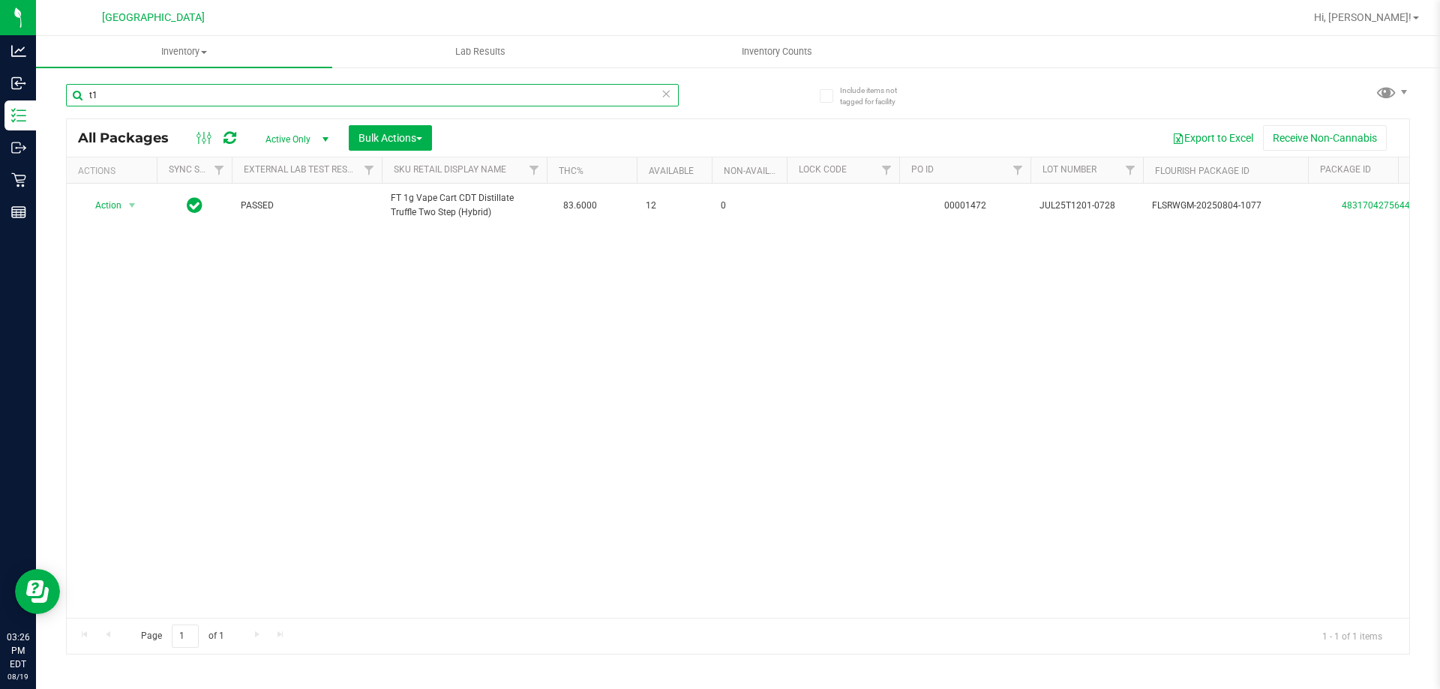
type input "t"
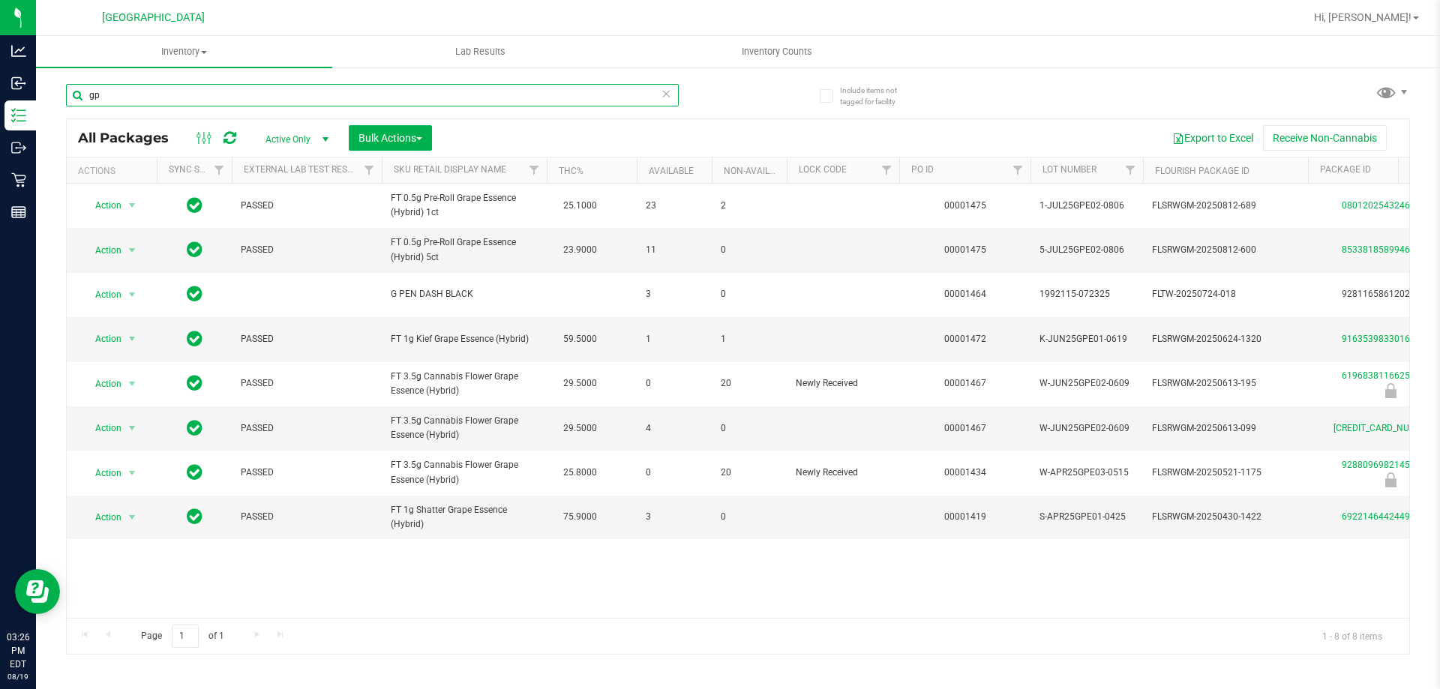
type input "g"
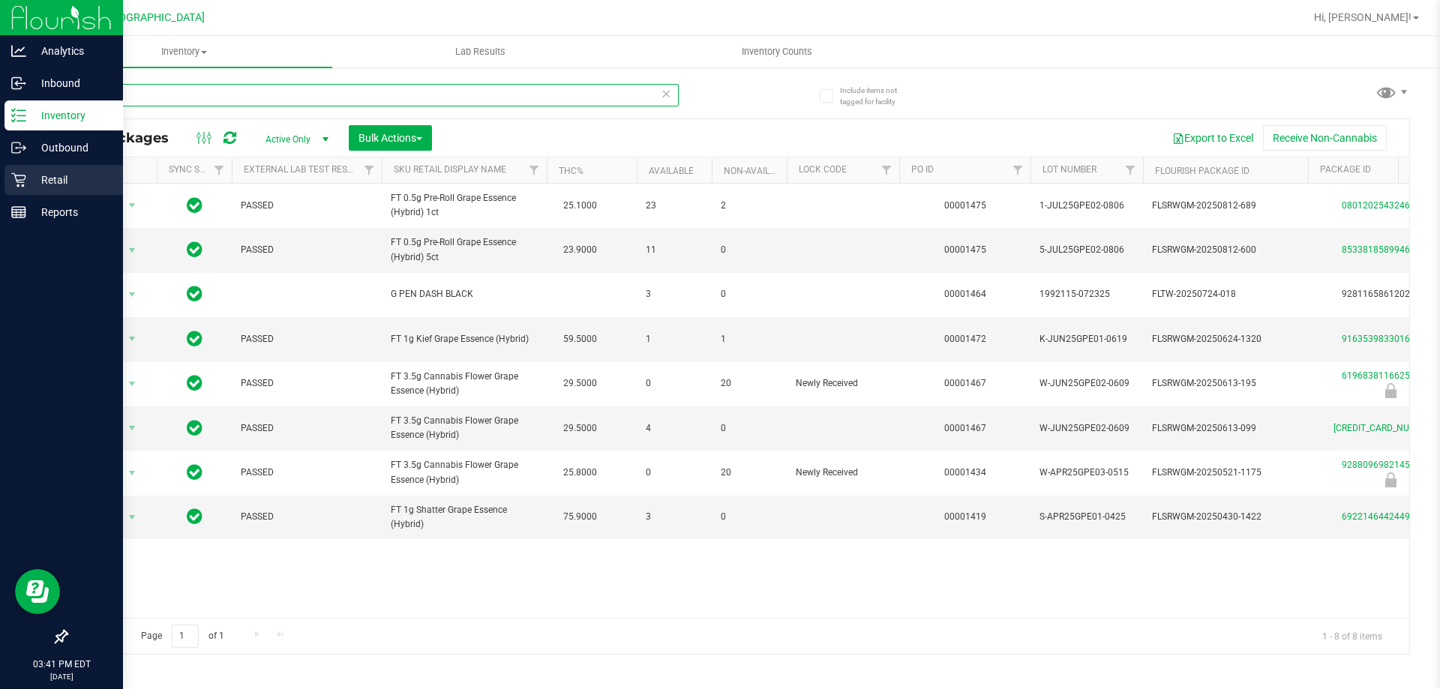
type input "gpe"
click at [22, 189] on div "Retail" at bounding box center [64, 180] width 119 height 30
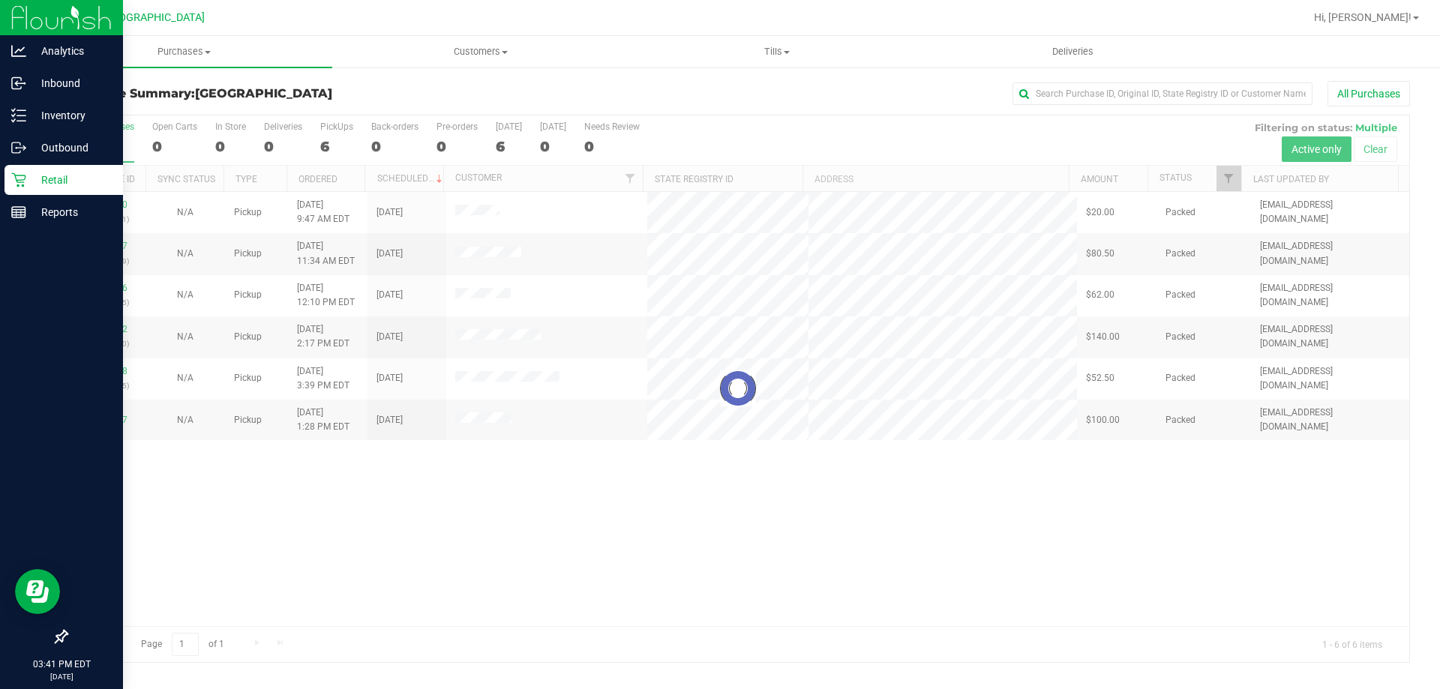
click at [981, 433] on div at bounding box center [738, 389] width 1343 height 547
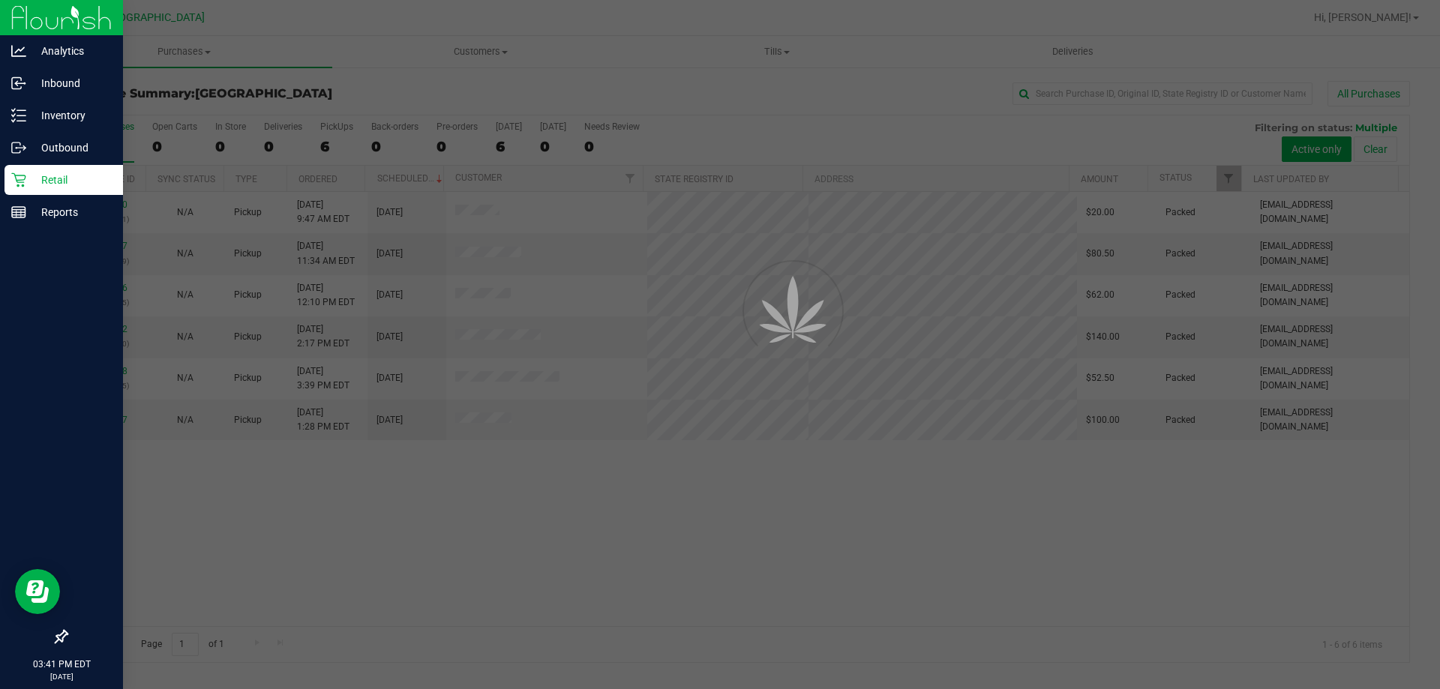
click at [269, 120] on div at bounding box center [720, 344] width 1440 height 689
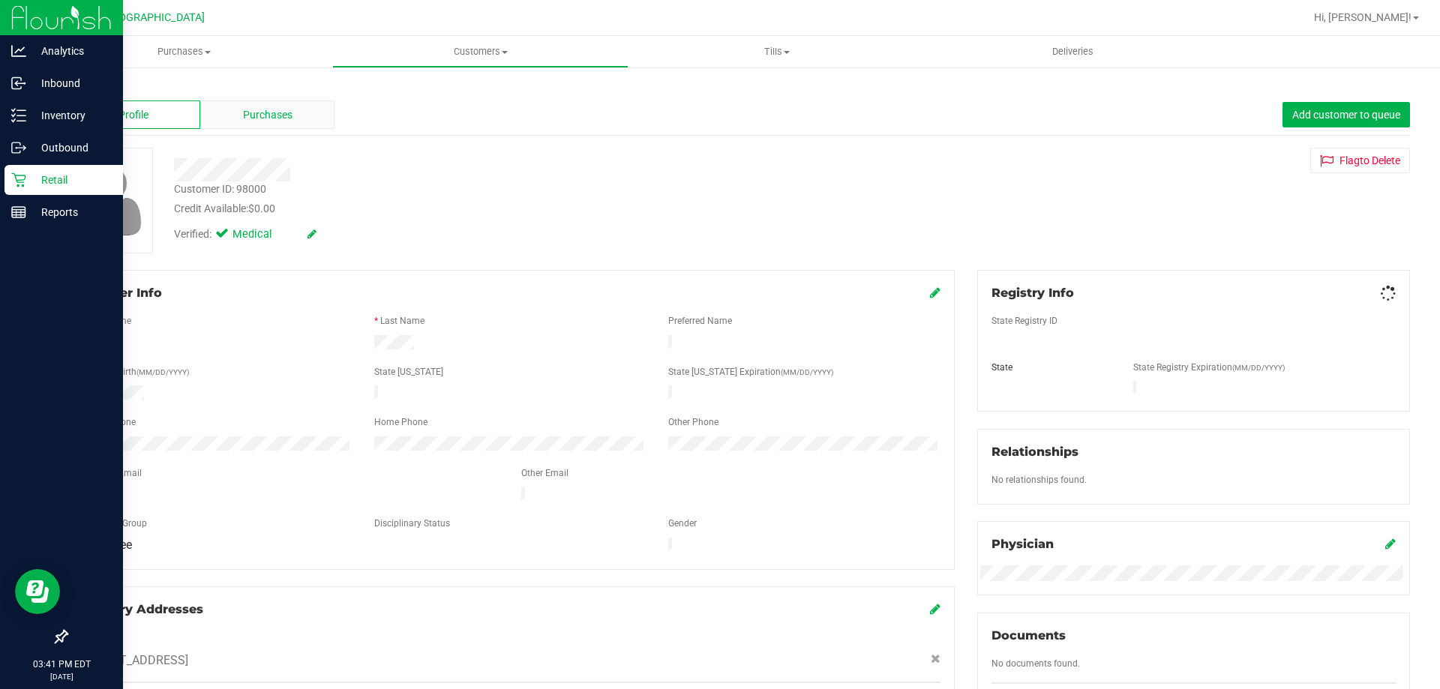
click at [278, 119] on span "Purchases" at bounding box center [268, 115] width 50 height 16
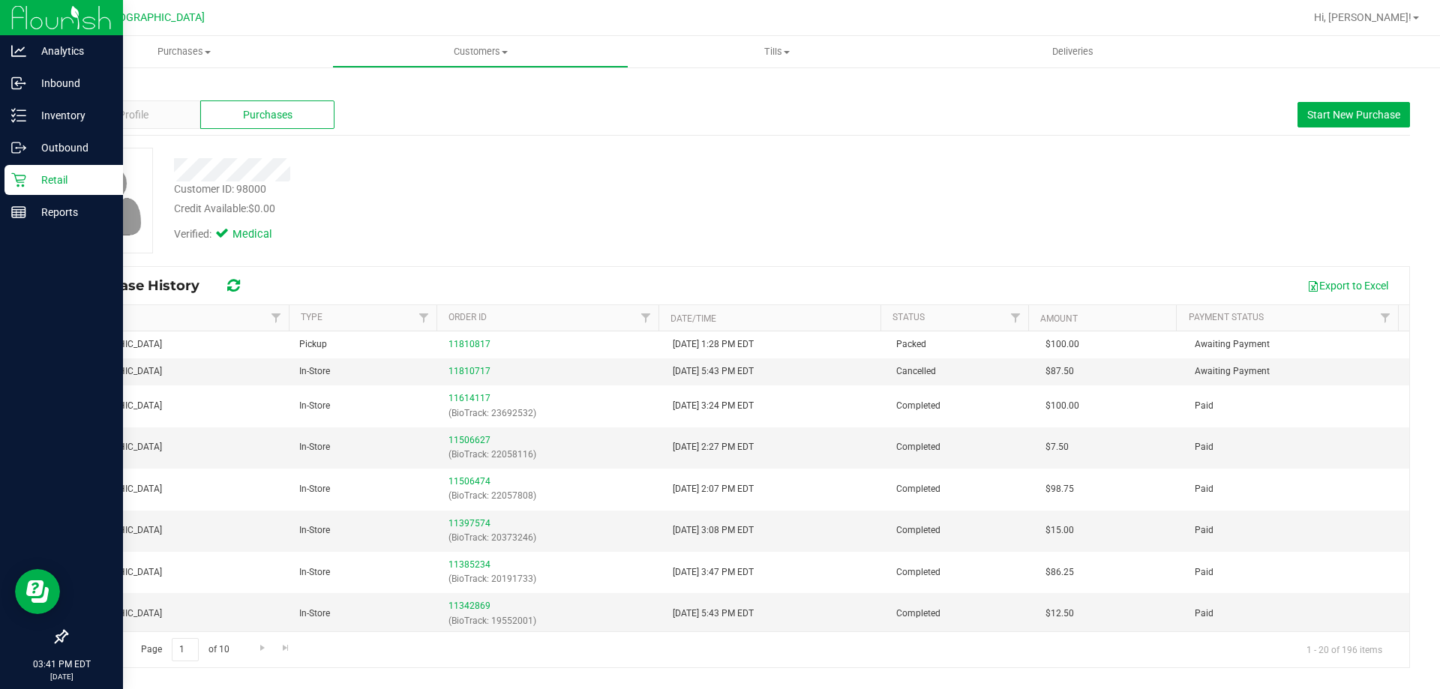
click at [26, 182] on icon at bounding box center [18, 180] width 15 height 15
